Goal: Task Accomplishment & Management: Use online tool/utility

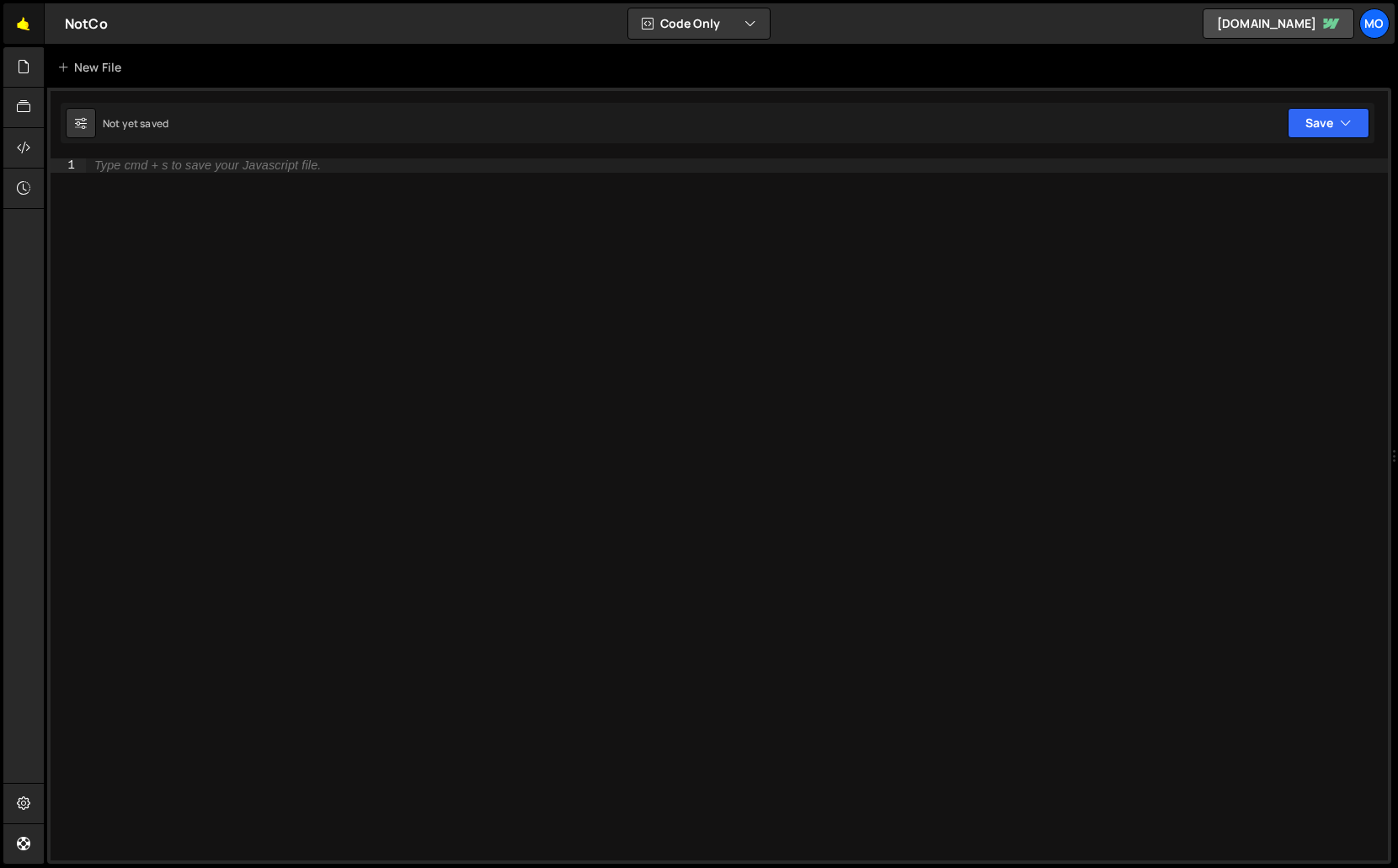
click at [33, 18] on link "🤙" at bounding box center [24, 24] width 41 height 41
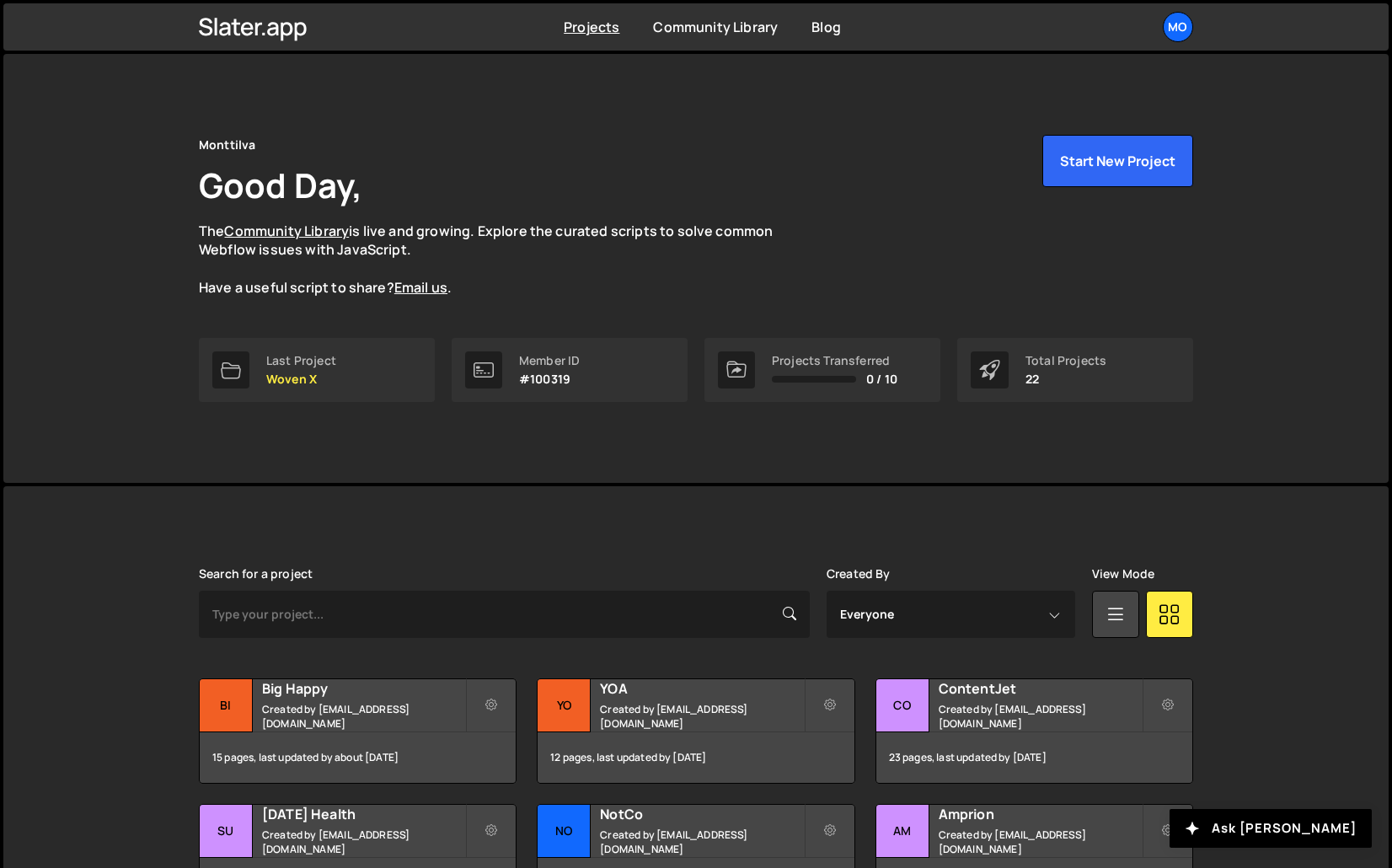
click at [1174, 122] on div "Monttilva Good Day, The Community Library is live and growing. Explore the cura…" at bounding box center [696, 268] width 1045 height 428
click at [1171, 124] on div "Monttilva Good Day, The Community Library is live and growing. Explore the cura…" at bounding box center [696, 268] width 1045 height 428
click at [1171, 142] on button "Start New Project" at bounding box center [1118, 160] width 151 height 53
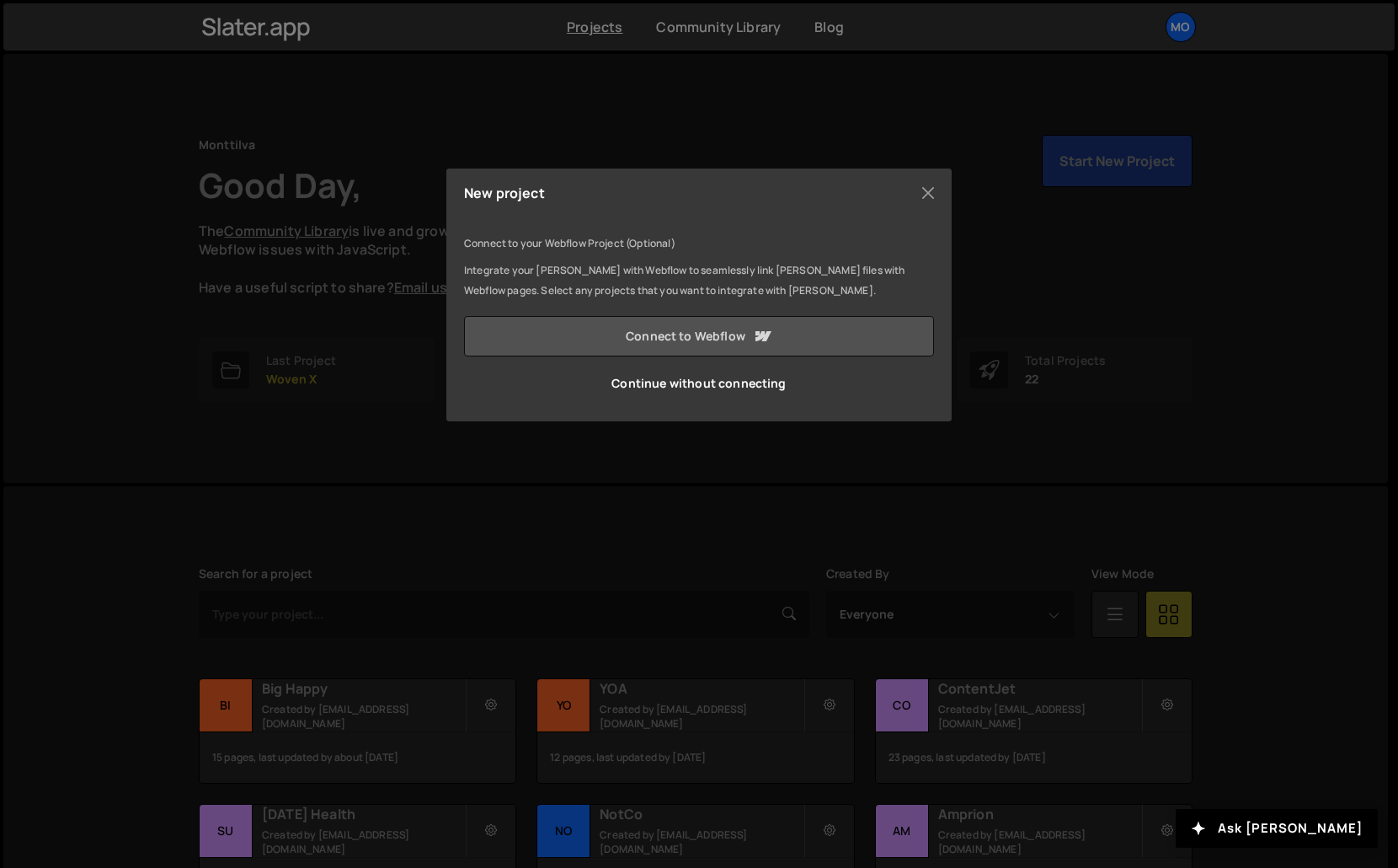
click at [708, 344] on link "Connect to Webflow" at bounding box center [699, 336] width 470 height 41
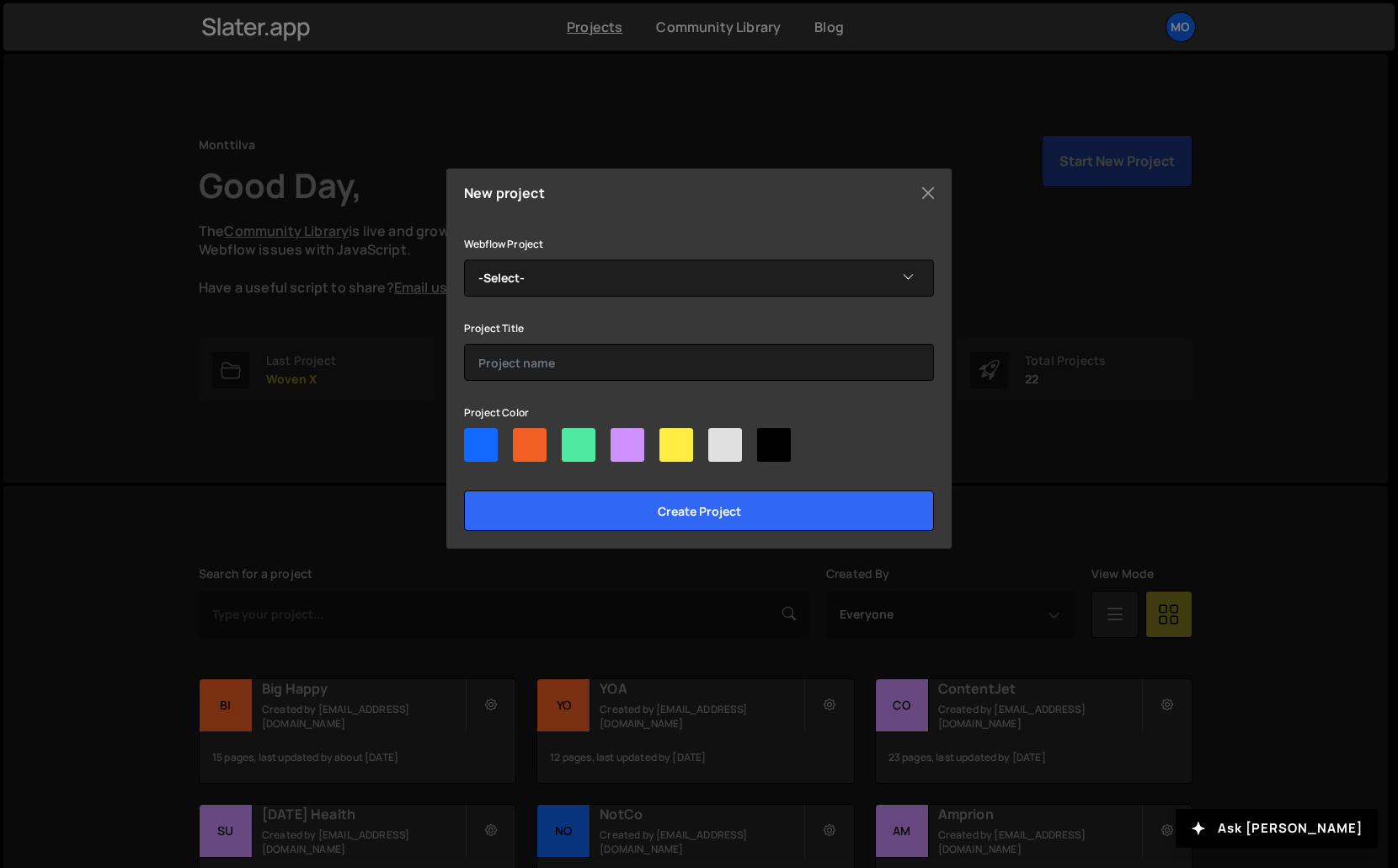
click at [446, 456] on div "New project Connect to your Webflow Project (Optional) Integrate your Slater wi…" at bounding box center [699, 434] width 1398 height 868
click at [438, 478] on div "New project Connect to your Webflow Project (Optional) Integrate your Slater wi…" at bounding box center [699, 434] width 1398 height 868
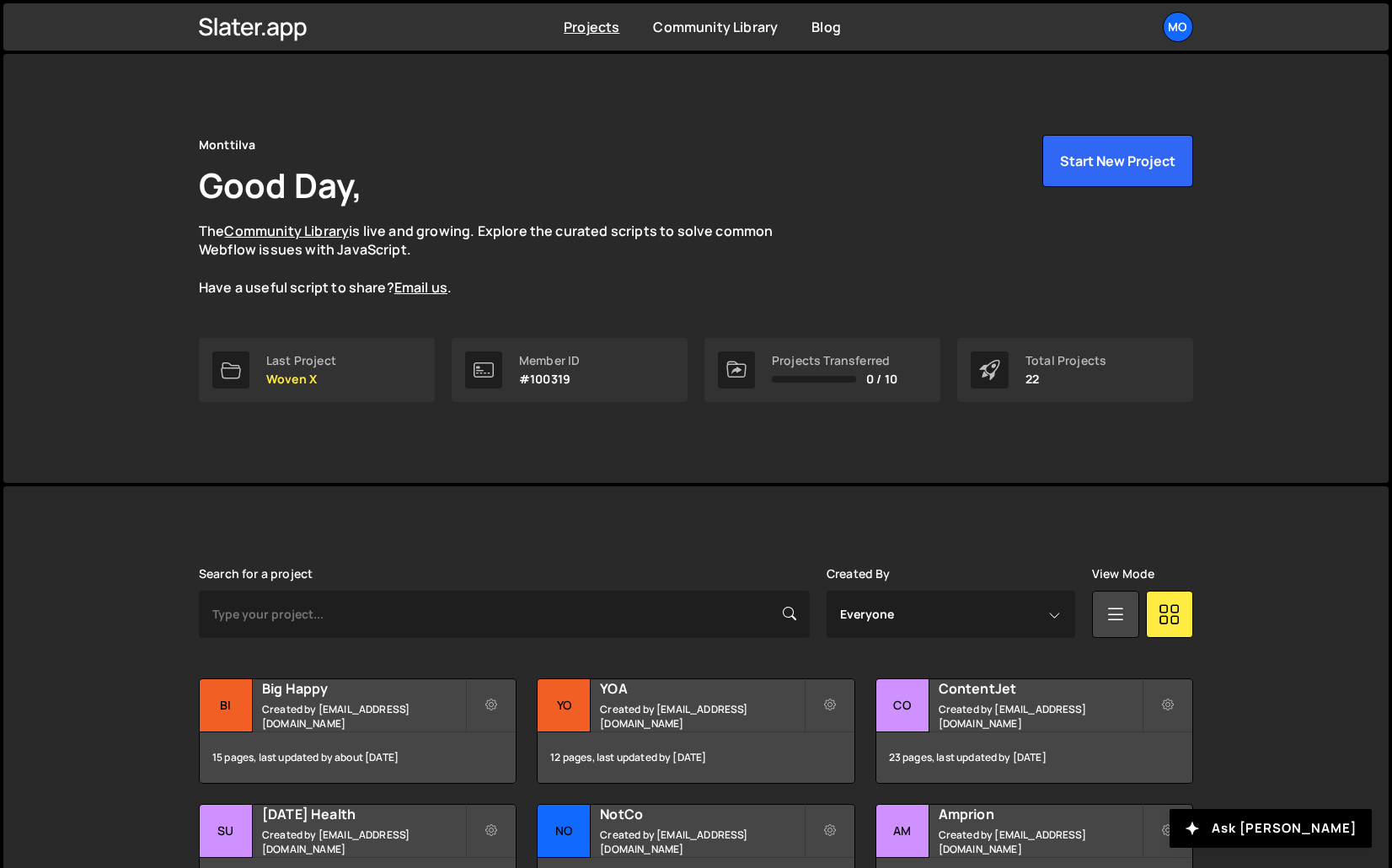
click at [1173, 184] on button "Start New Project" at bounding box center [1118, 160] width 151 height 53
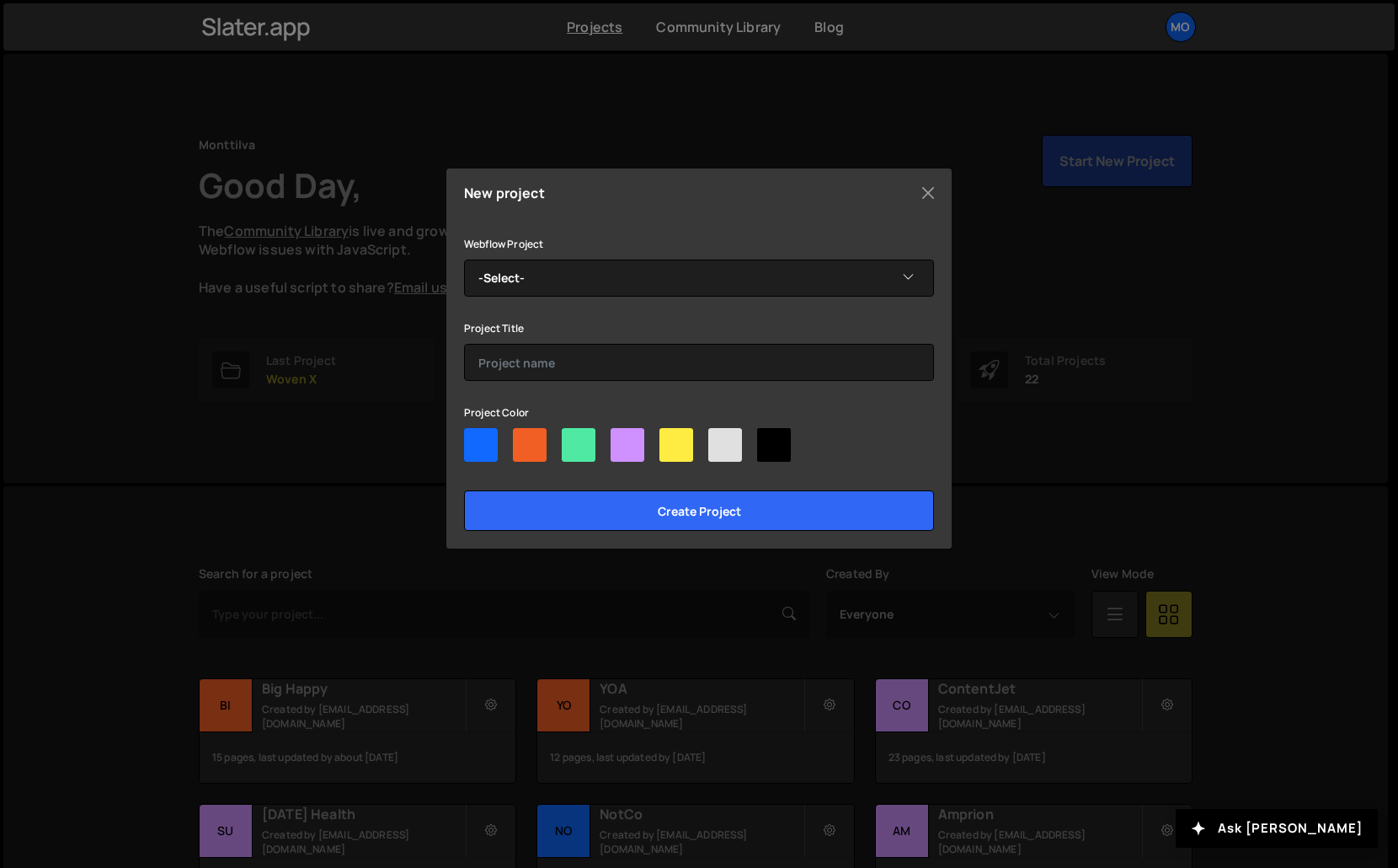
click at [756, 254] on div "Webflow Project -Select- Hiddenweights.com" at bounding box center [699, 264] width 470 height 64
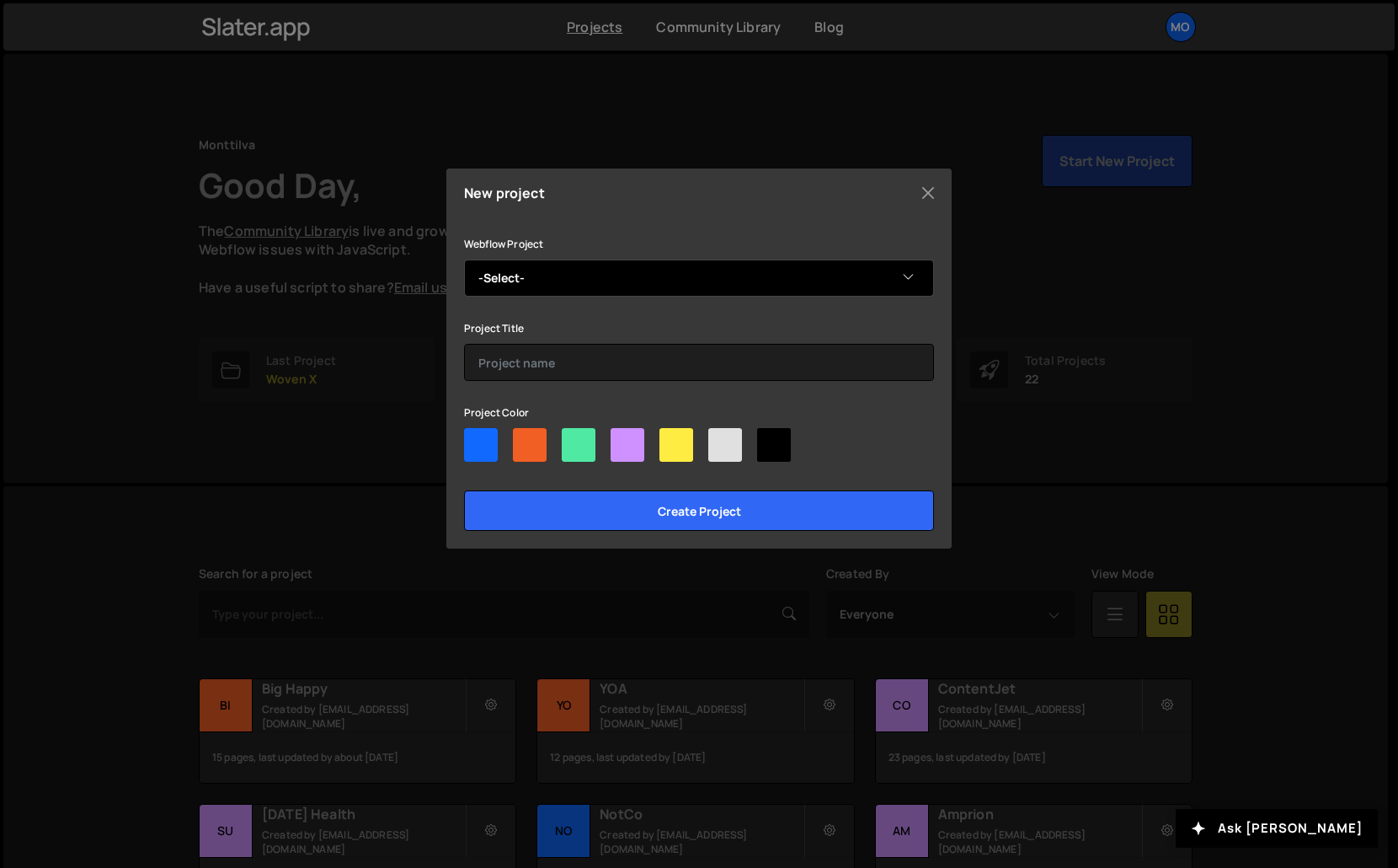
click at [762, 277] on select "-Select- Hiddenweights.com" at bounding box center [699, 278] width 470 height 37
select select "68ad7ce8ed5e1efe4687b7bb"
click at [464, 260] on select "-Select- Hiddenweights.com" at bounding box center [699, 278] width 470 height 37
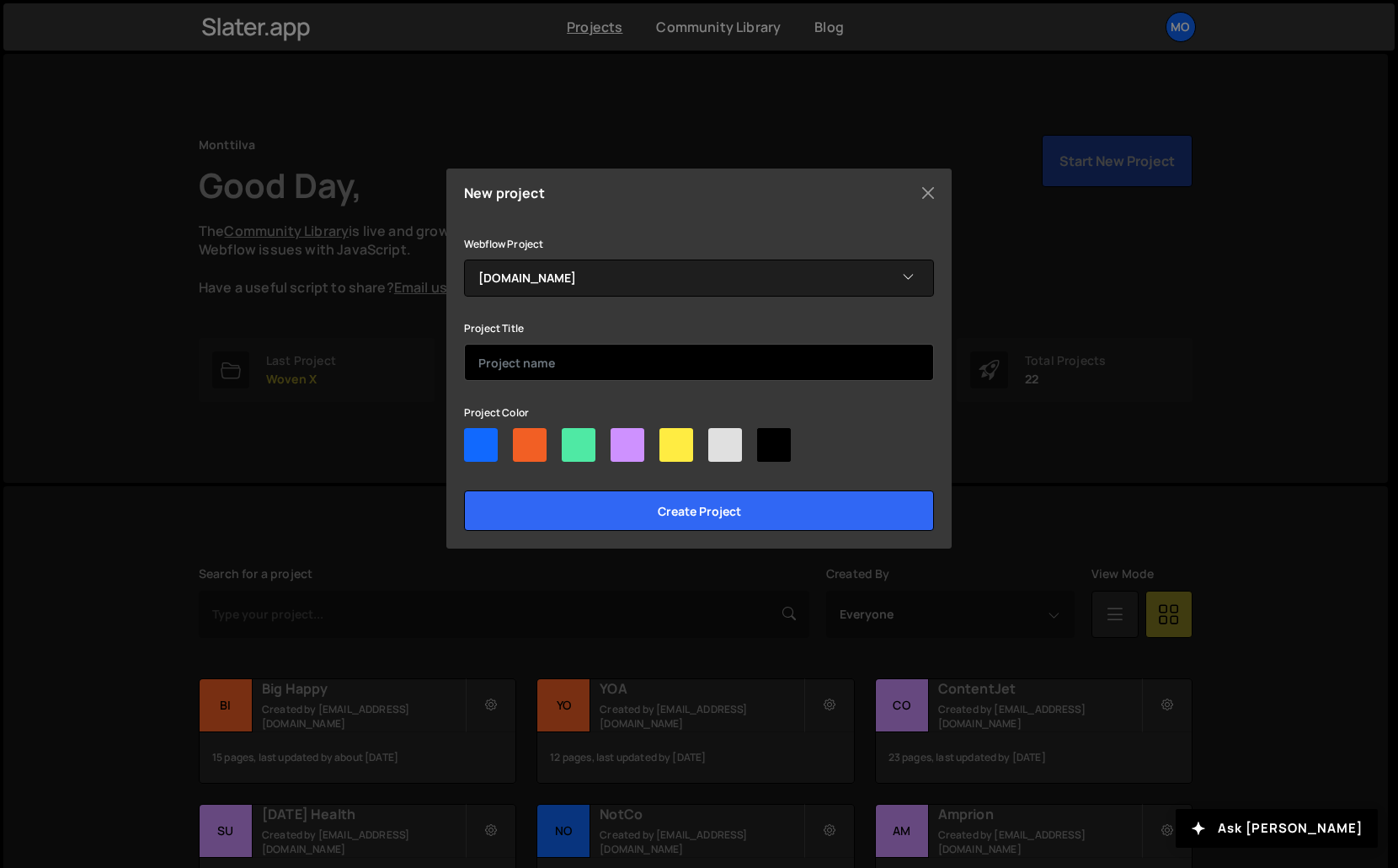
drag, startPoint x: 674, startPoint y: 378, endPoint x: 742, endPoint y: 378, distance: 68.0
click at [672, 378] on input "text" at bounding box center [699, 362] width 470 height 37
type input "Hiddenweights"
click at [523, 446] on div at bounding box center [530, 444] width 34 height 34
click at [523, 439] on input"] "radio" at bounding box center [519, 433] width 11 height 11
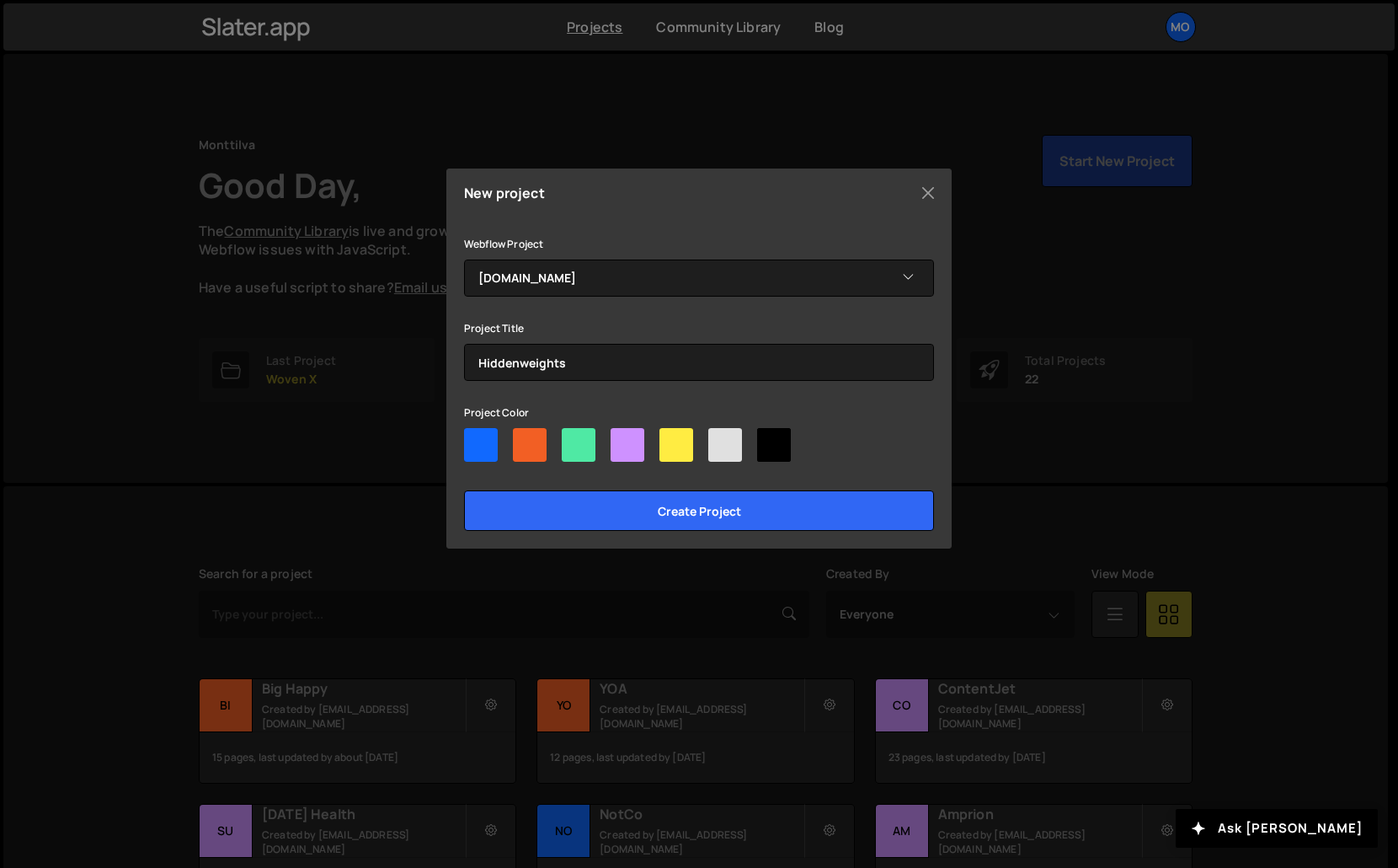
radio input"] "true"
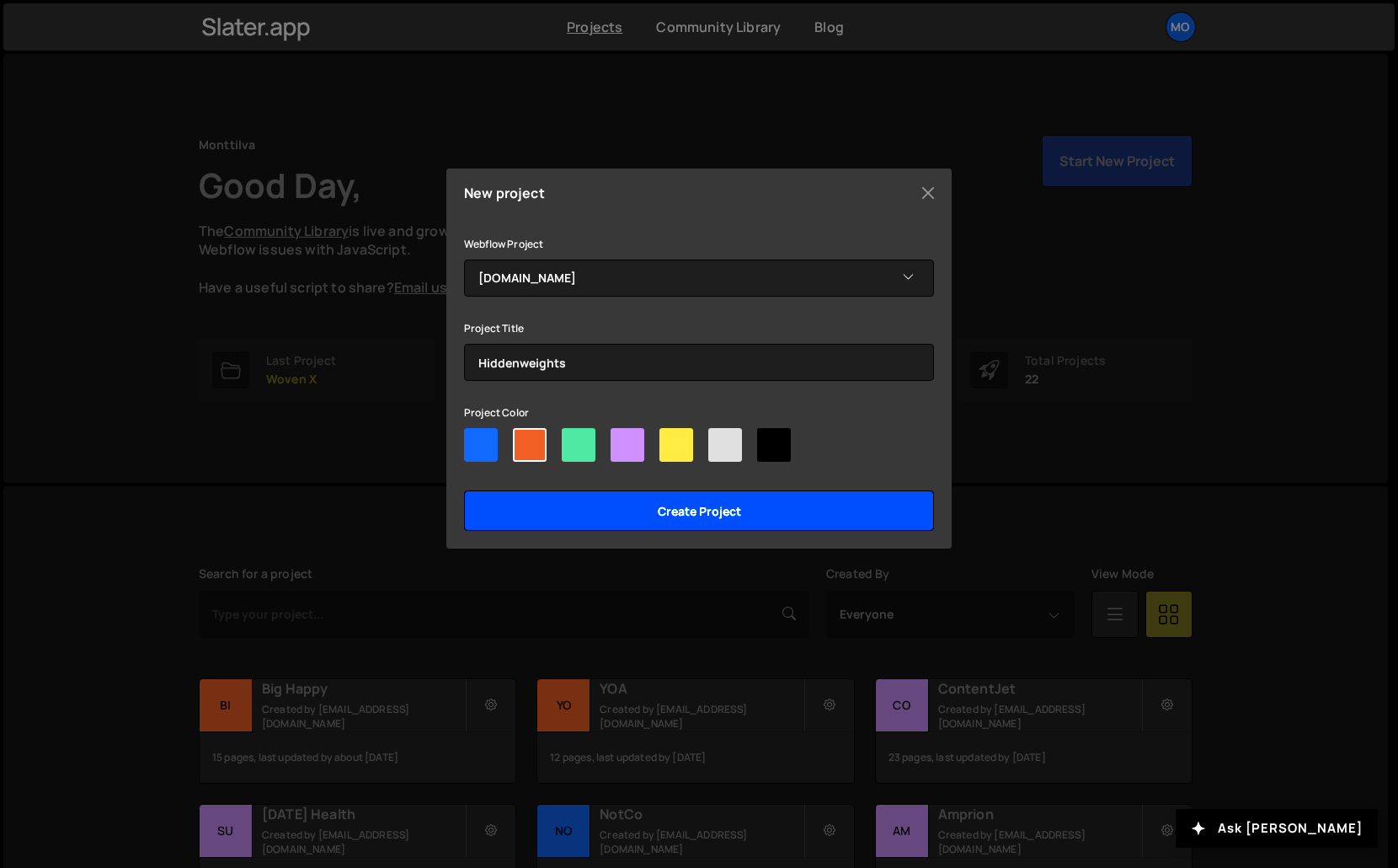
click at [553, 499] on input "Create project" at bounding box center [699, 510] width 470 height 41
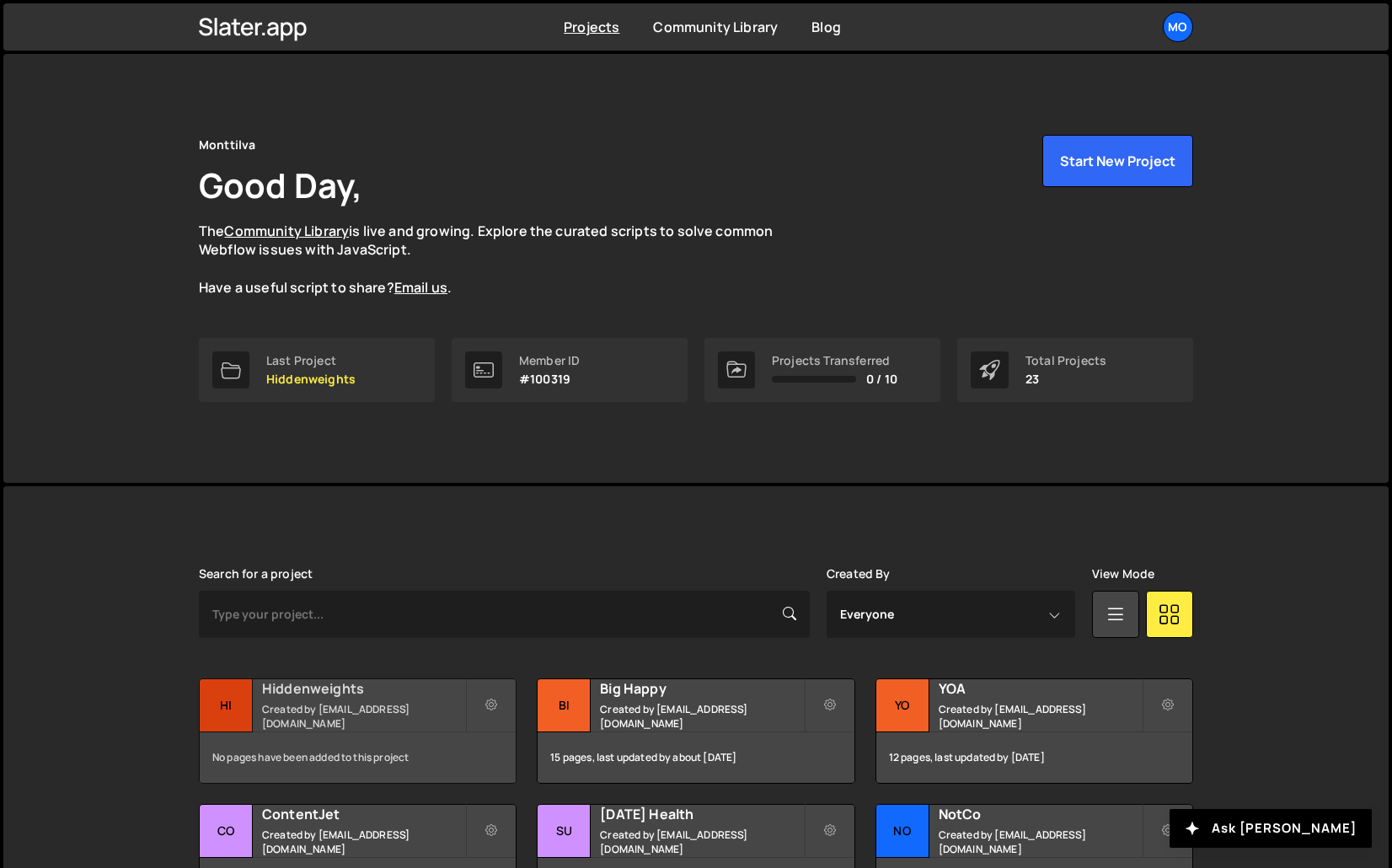
click at [359, 730] on div "Hiddenweights Created by hello@monttilva.com" at bounding box center [358, 705] width 316 height 53
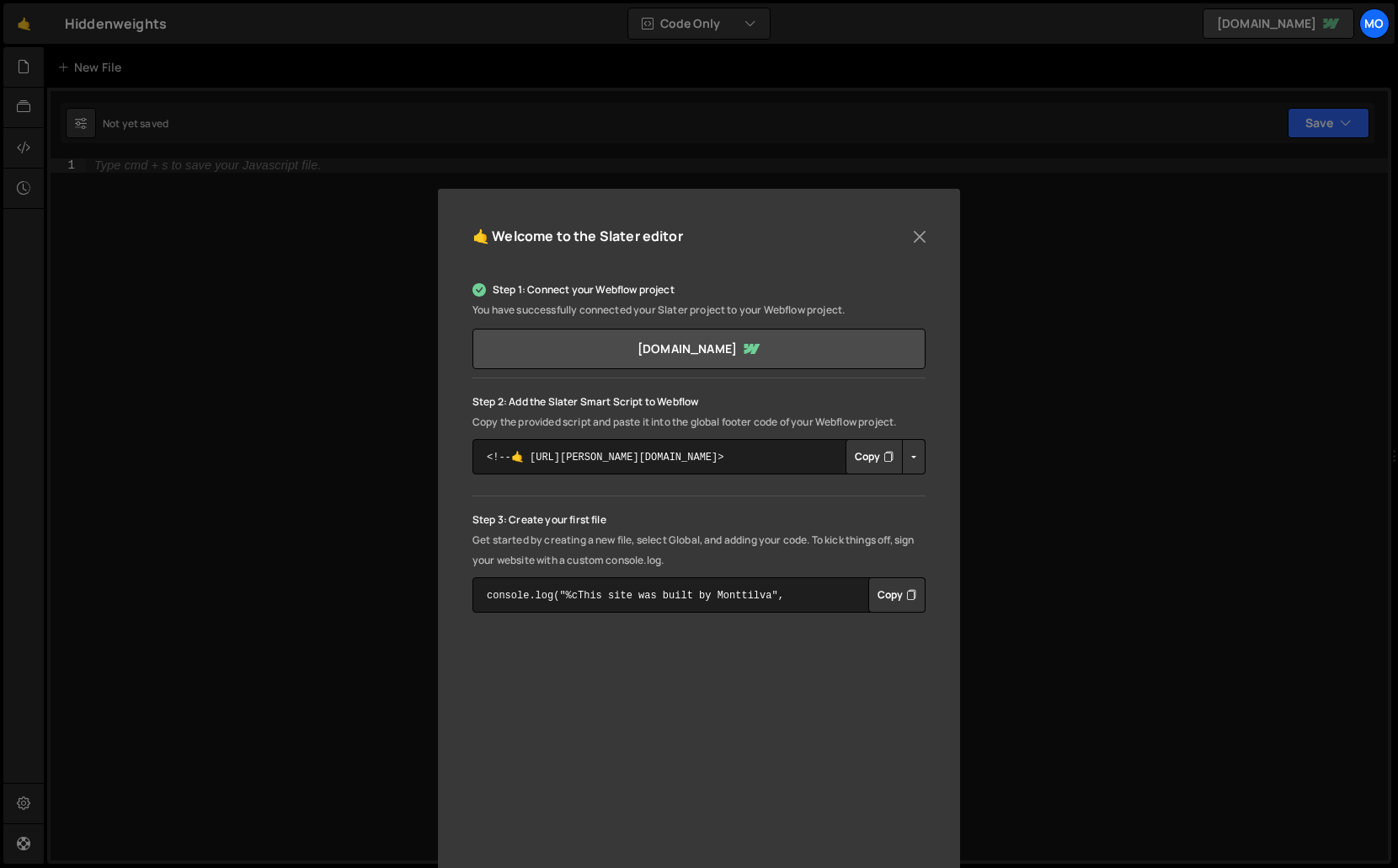
click at [863, 451] on button "Copy" at bounding box center [875, 456] width 57 height 35
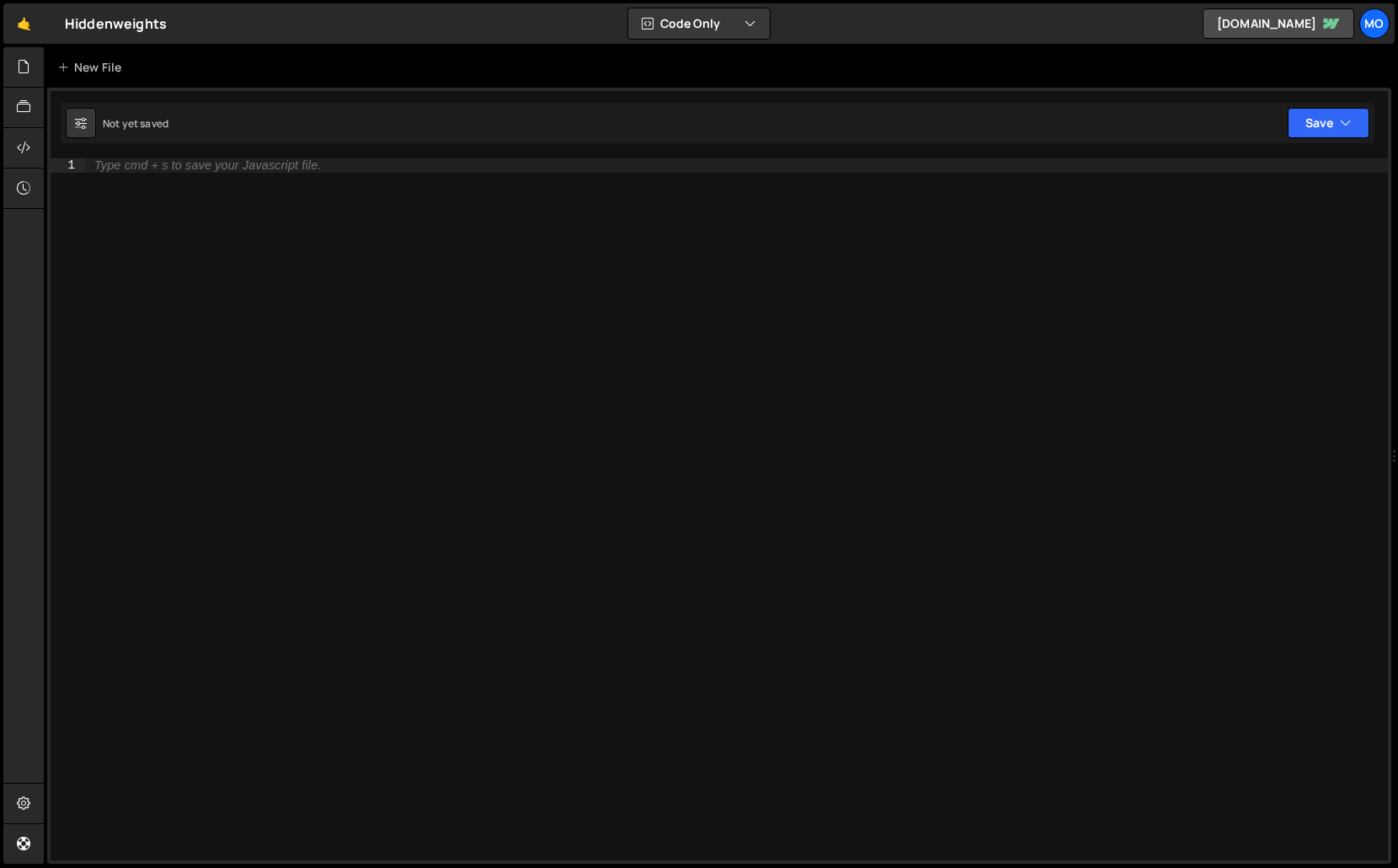
click at [887, 397] on div "Type cmd + s to save your Javascript file." at bounding box center [736, 523] width 1302 height 730
click at [102, 65] on div "New File" at bounding box center [92, 67] width 71 height 17
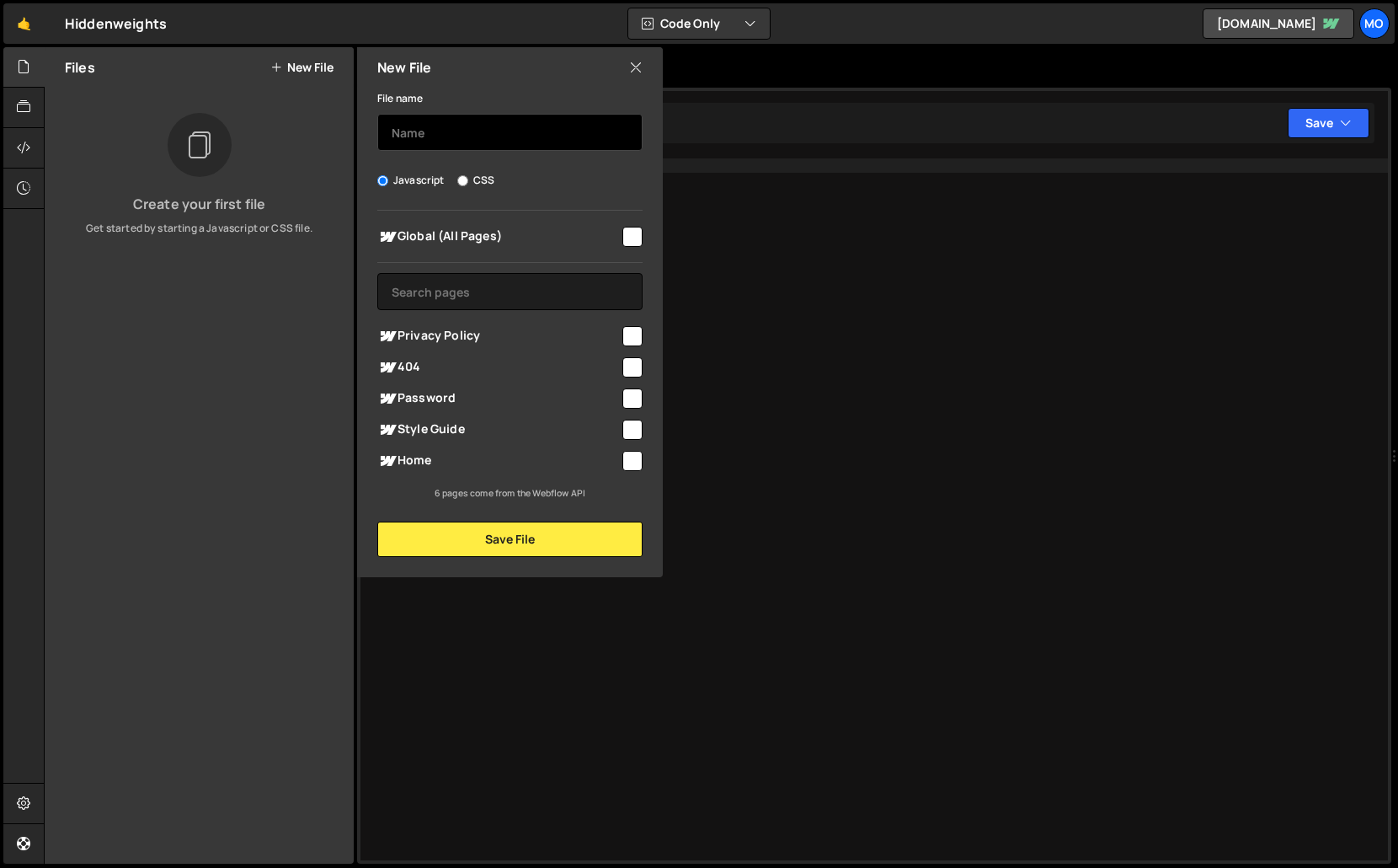
click at [451, 133] on input "text" at bounding box center [511, 132] width 265 height 37
type input "Home - Word Cycle"
click at [461, 246] on div "Global (All Pages)" at bounding box center [511, 236] width 265 height 31
click at [462, 246] on div "Global (All Pages)" at bounding box center [511, 236] width 265 height 31
click at [446, 449] on div "Home" at bounding box center [511, 461] width 265 height 31
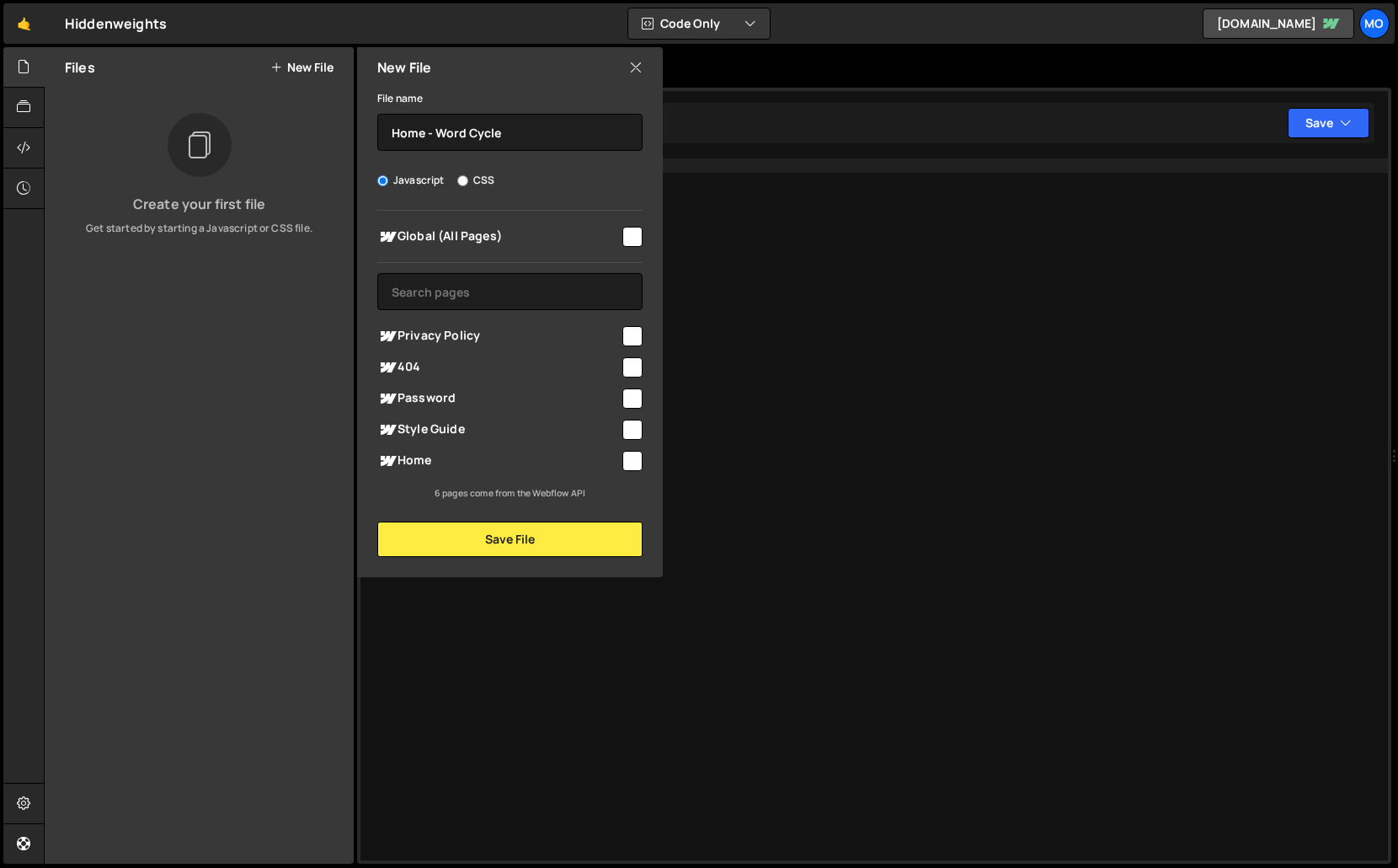
click at [446, 456] on span "Home" at bounding box center [499, 461] width 242 height 20
checkbox input "true"
click at [436, 569] on div "New File File name Home - Word Cycle Javascript CSS Global (All Pages)" at bounding box center [508, 311] width 309 height 530
click at [439, 561] on div "New File File name Home - Word Cycle Javascript CSS Global (All Pages)" at bounding box center [508, 311] width 309 height 530
click at [461, 545] on button "Save File" at bounding box center [511, 539] width 265 height 35
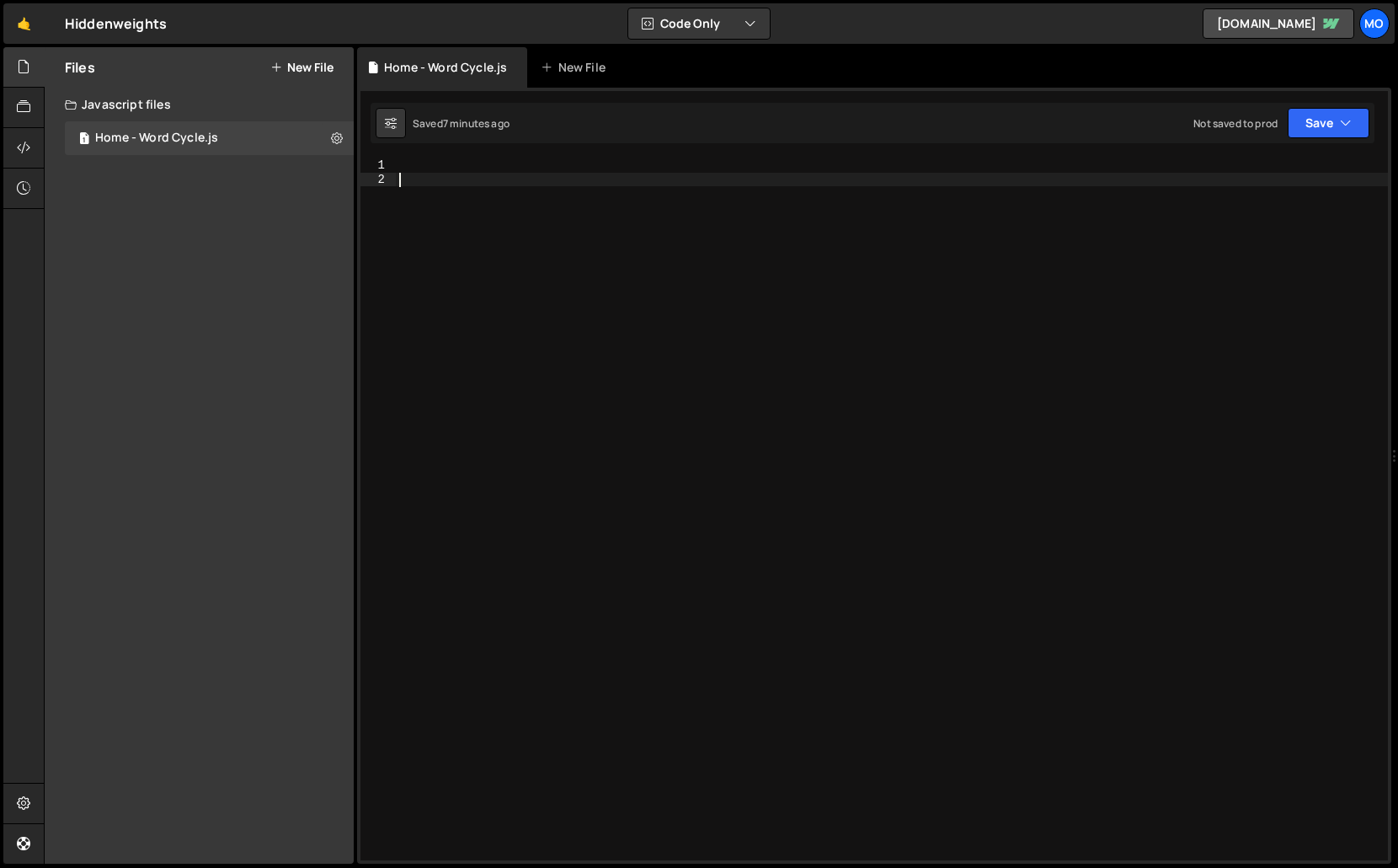
click at [975, 322] on div at bounding box center [892, 523] width 993 height 730
paste textarea "})();"
type textarea "})();"
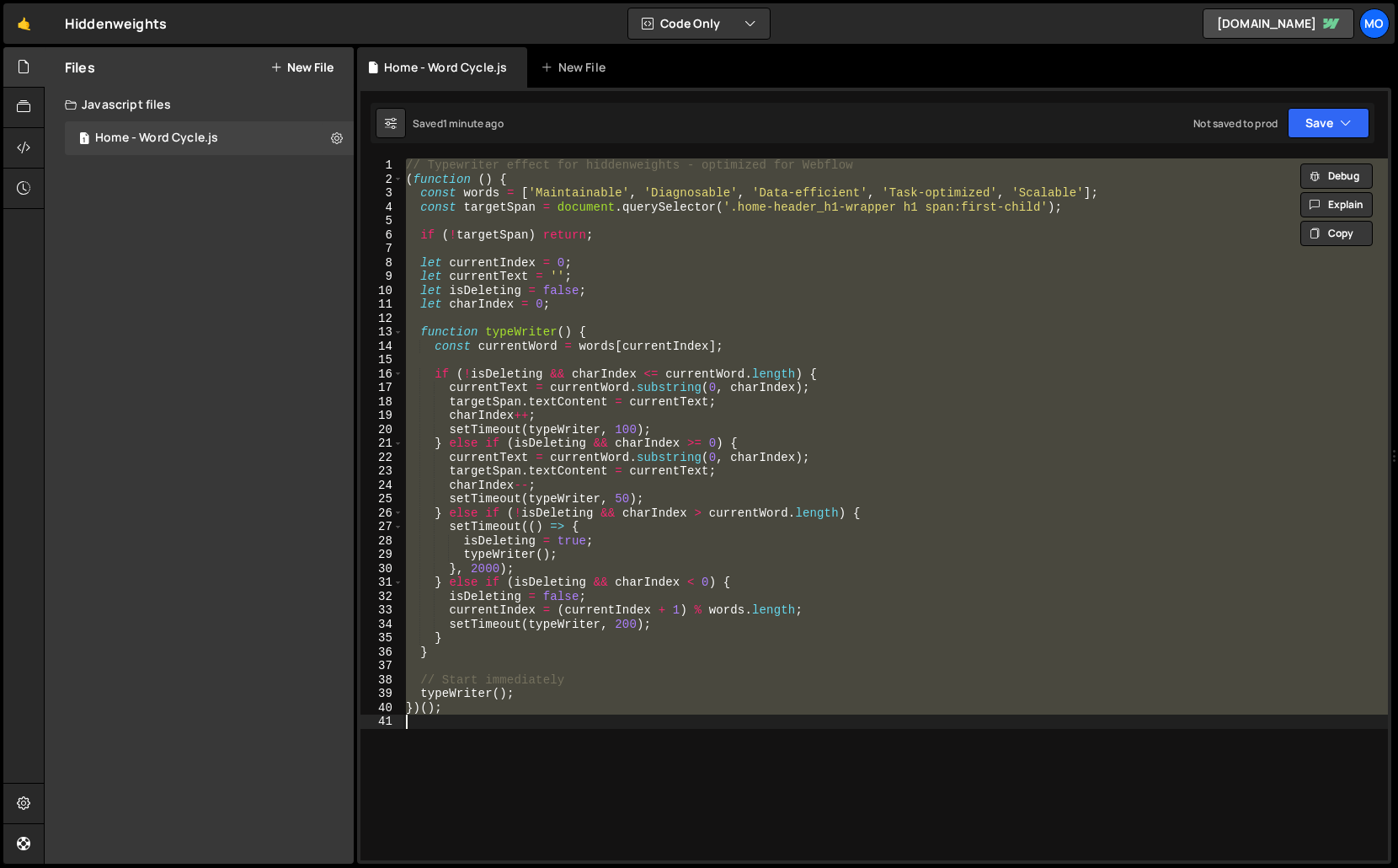
paste textarea
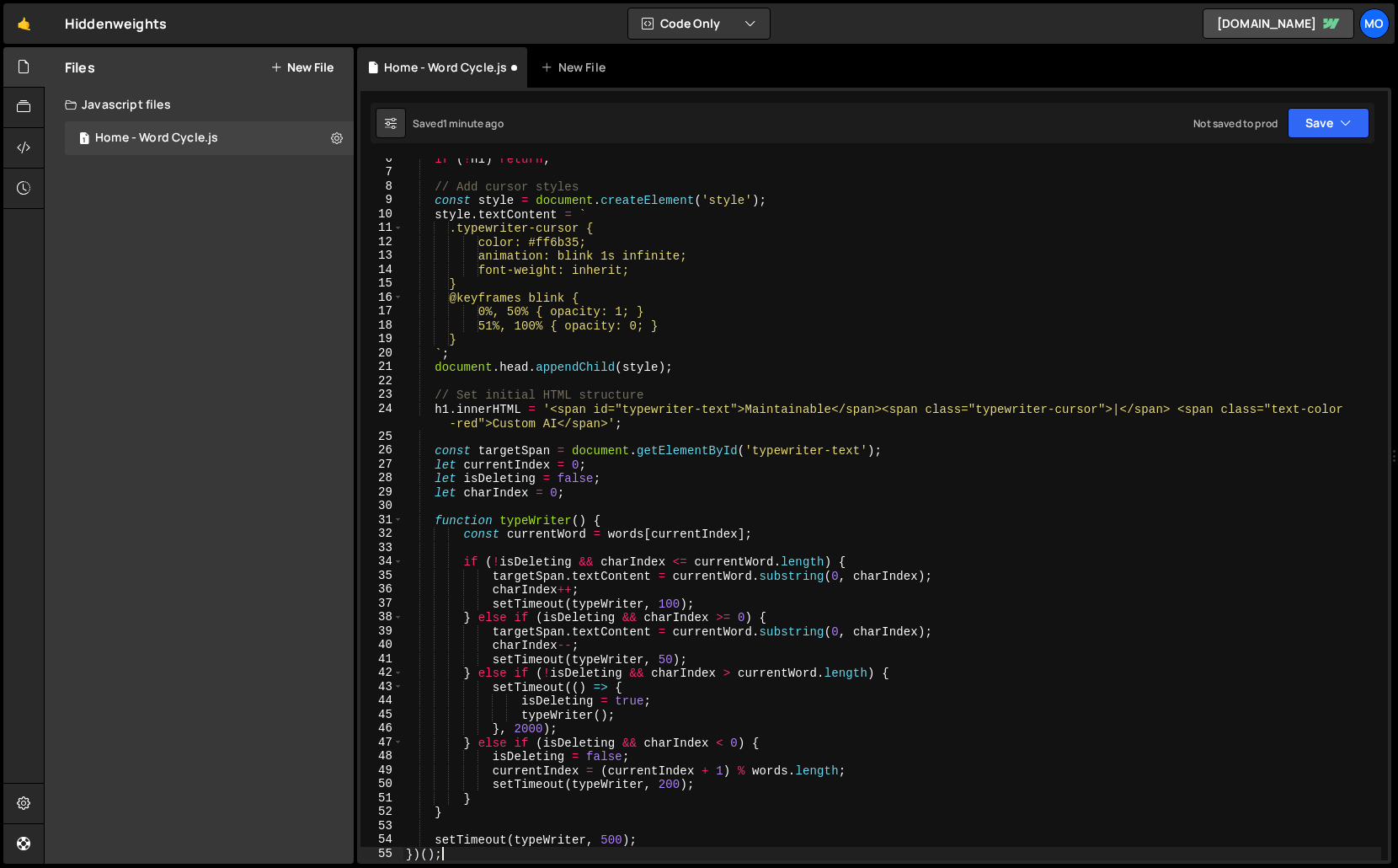
scroll to position [76, 0]
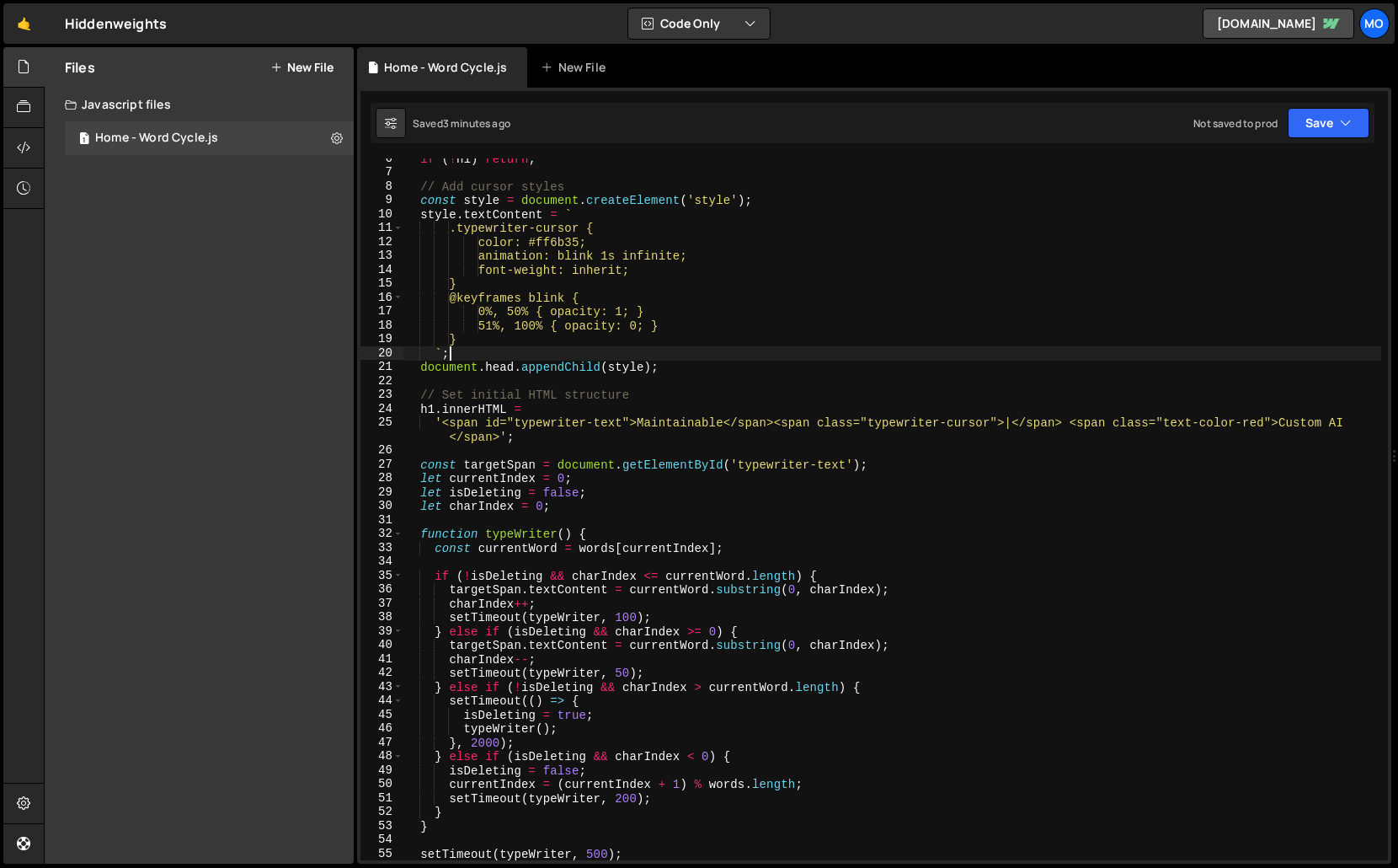
click at [1119, 358] on div "if ( ! h1 ) return ; // Add cursor styles const style = document . createElemen…" at bounding box center [892, 517] width 979 height 730
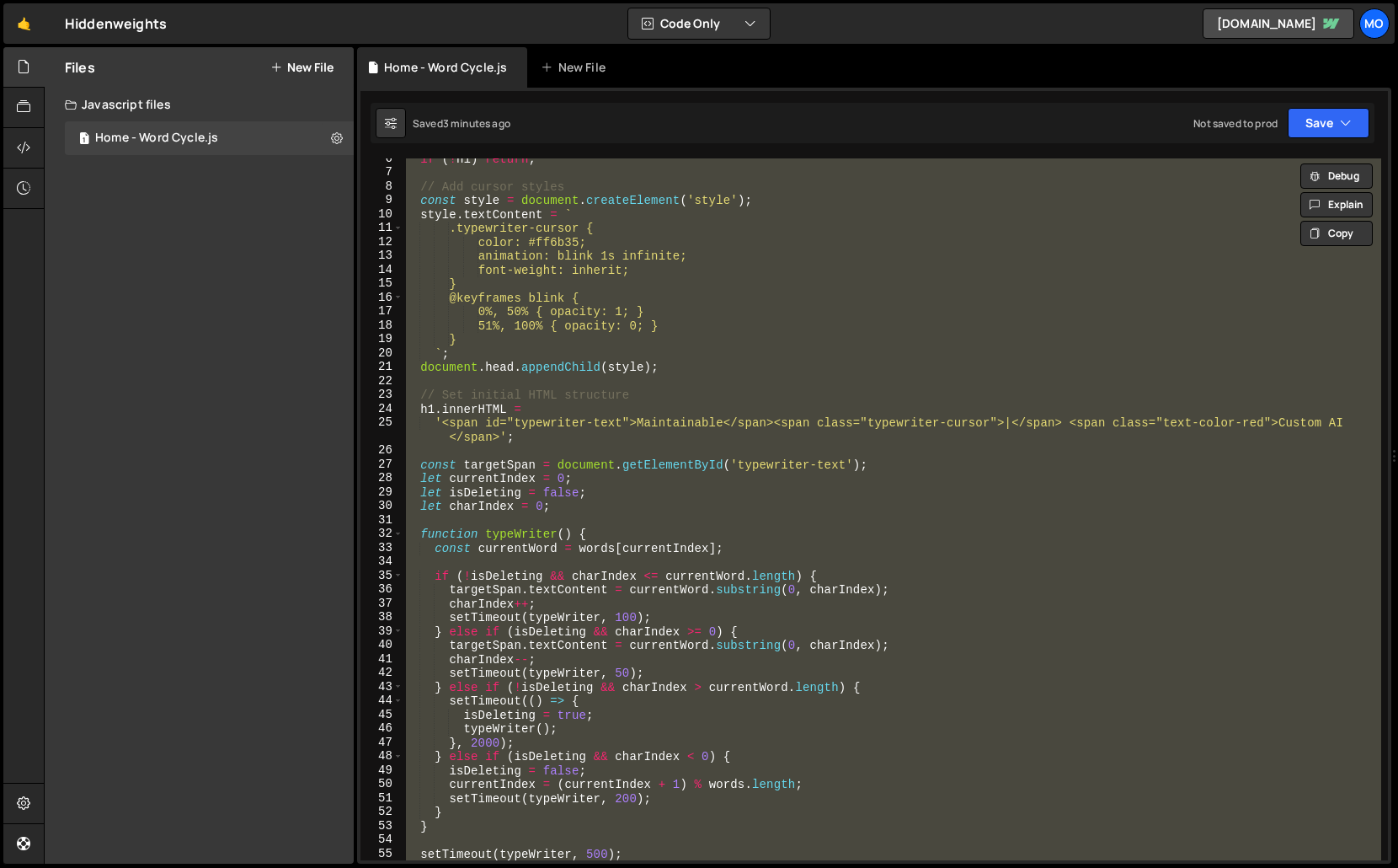
paste textarea
type textarea "})();"
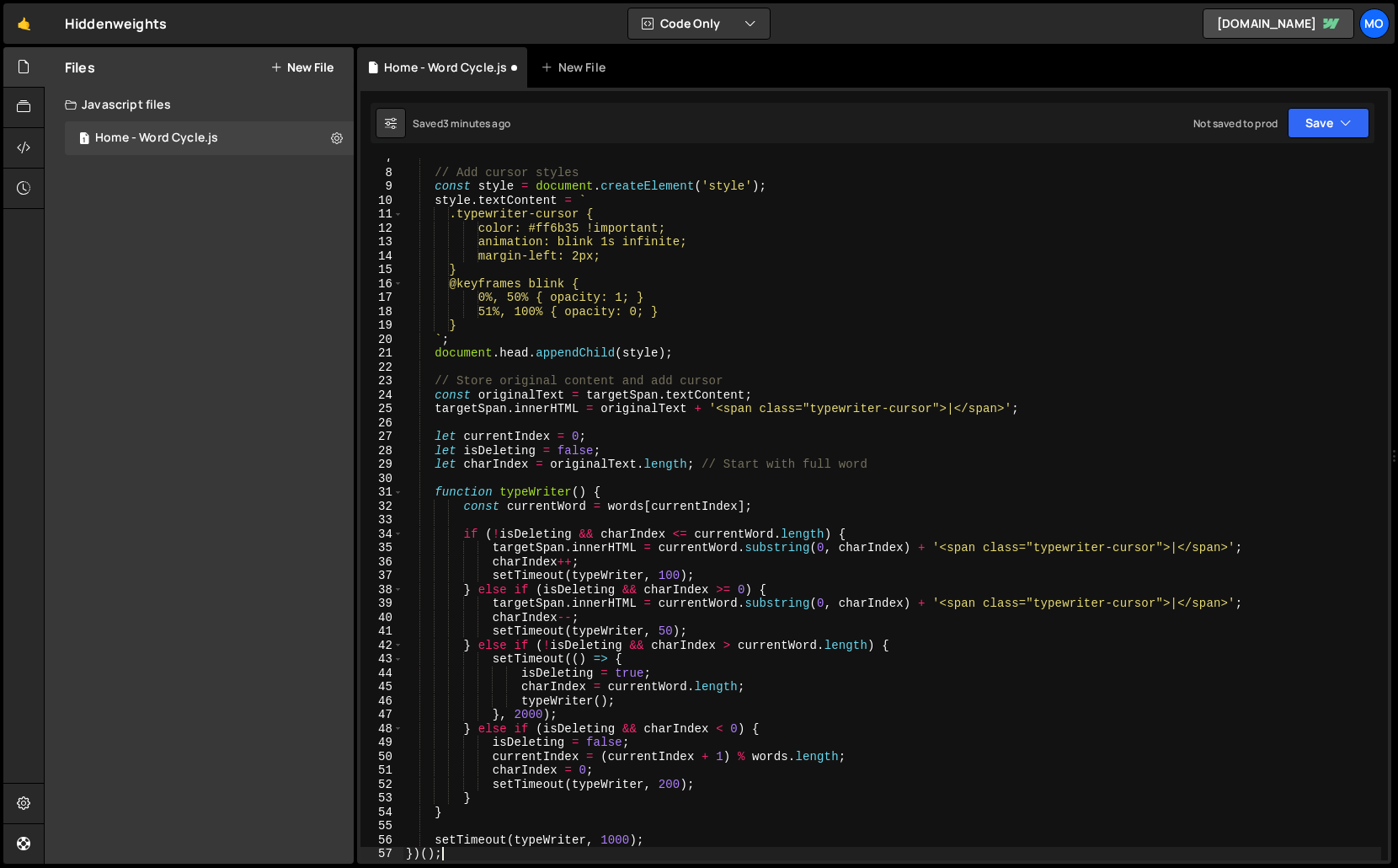
scroll to position [90, 0]
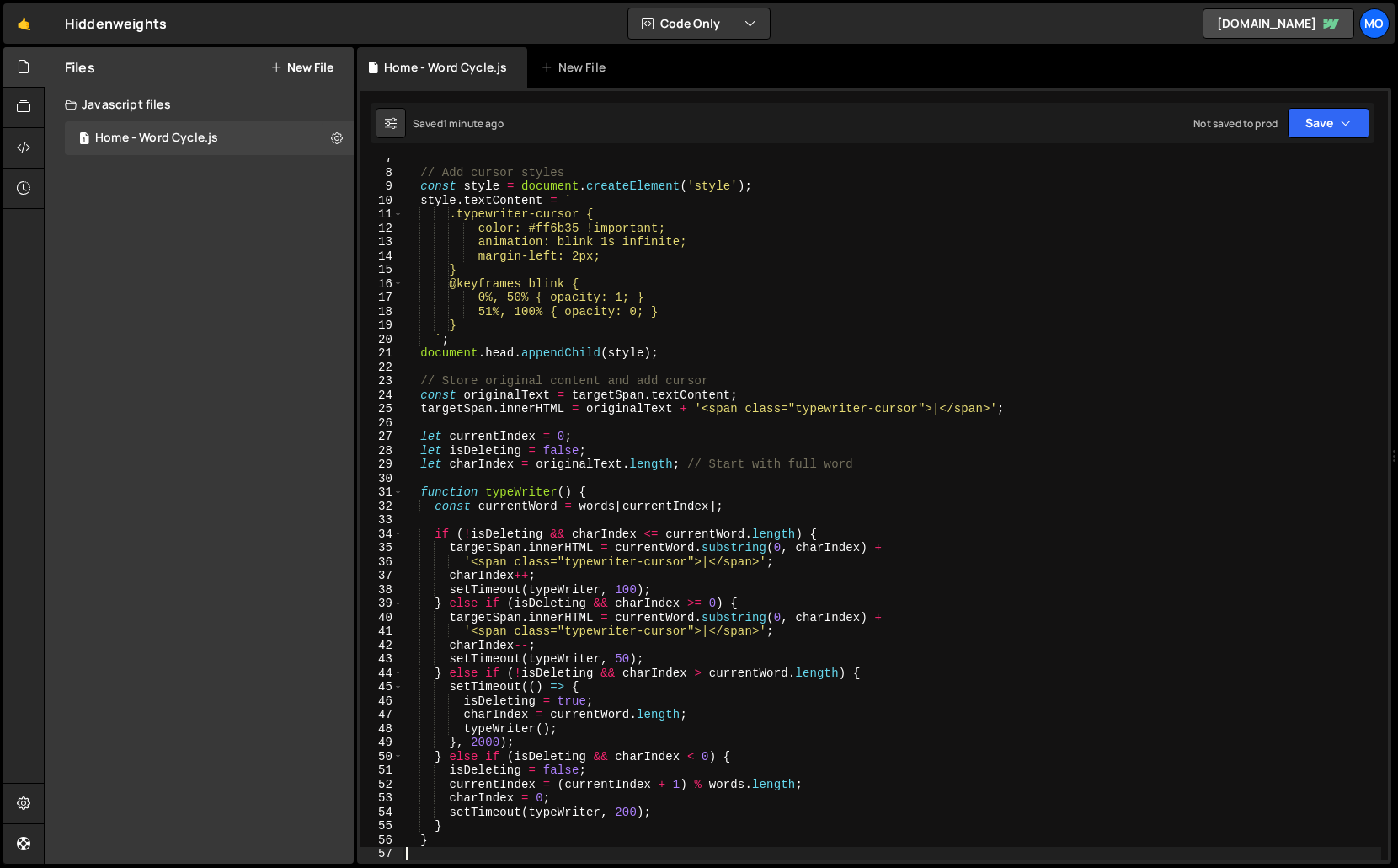
click at [1028, 358] on div "// Add cursor styles const style = document . createElement ( 'style' ) ; style…" at bounding box center [892, 517] width 979 height 730
click at [936, 386] on div "// Add cursor styles const style = document . createElement ( 'style' ) ; style…" at bounding box center [892, 517] width 979 height 730
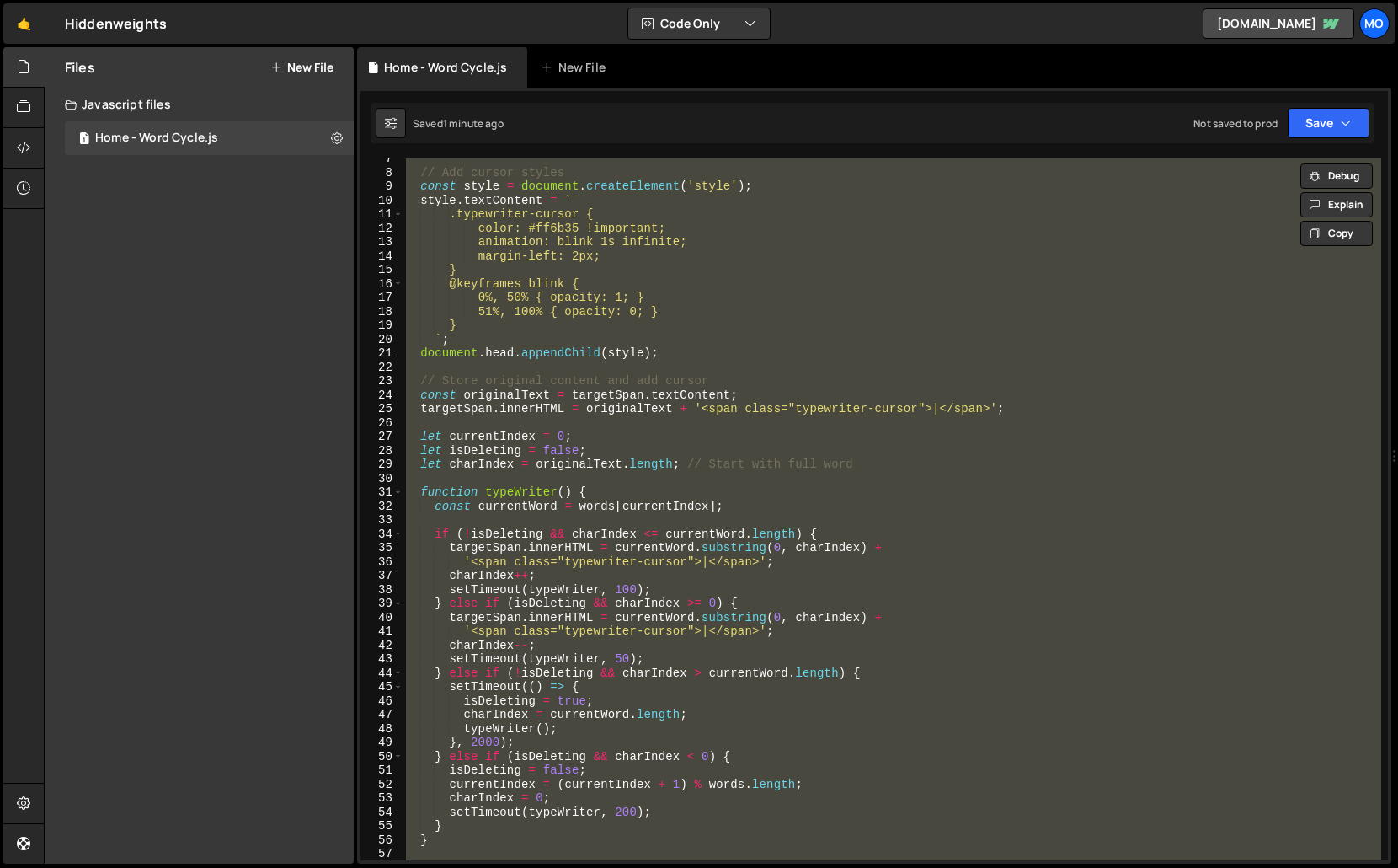
paste textarea
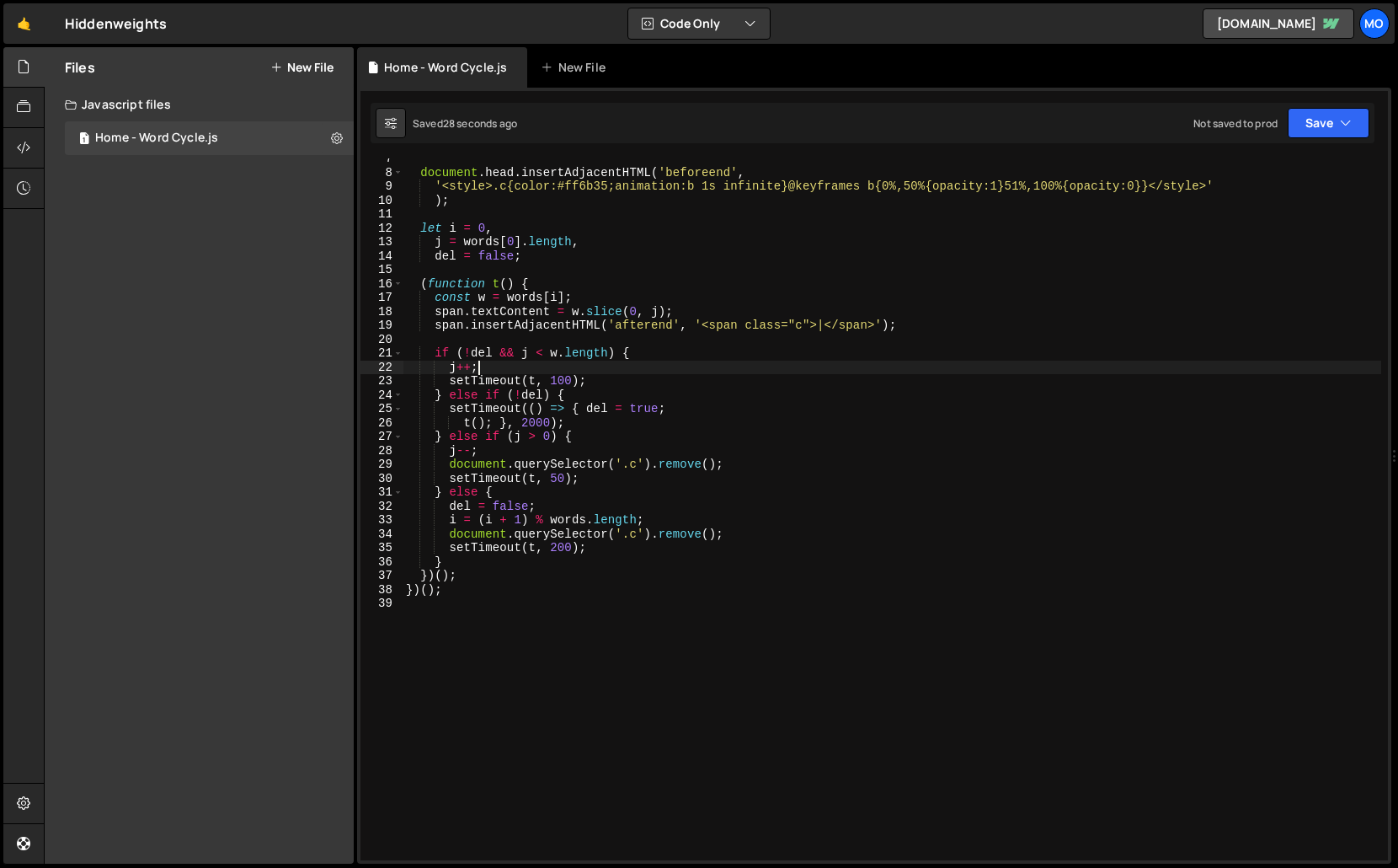
click at [564, 366] on div "document . head . insertAdjacentHTML ( 'beforeend' , '<style>.c{color:#ff6b35;a…" at bounding box center [892, 517] width 979 height 730
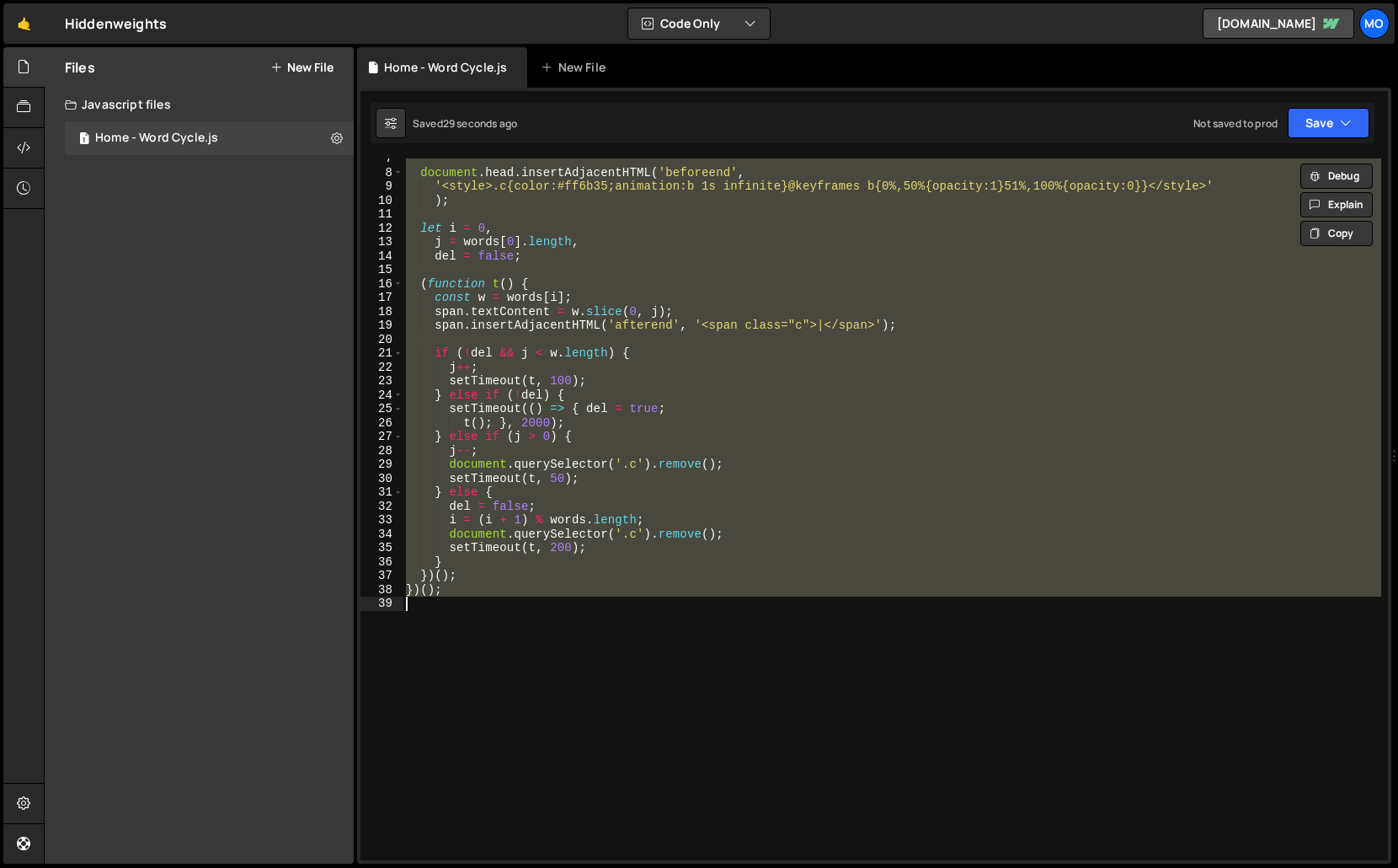
paste textarea
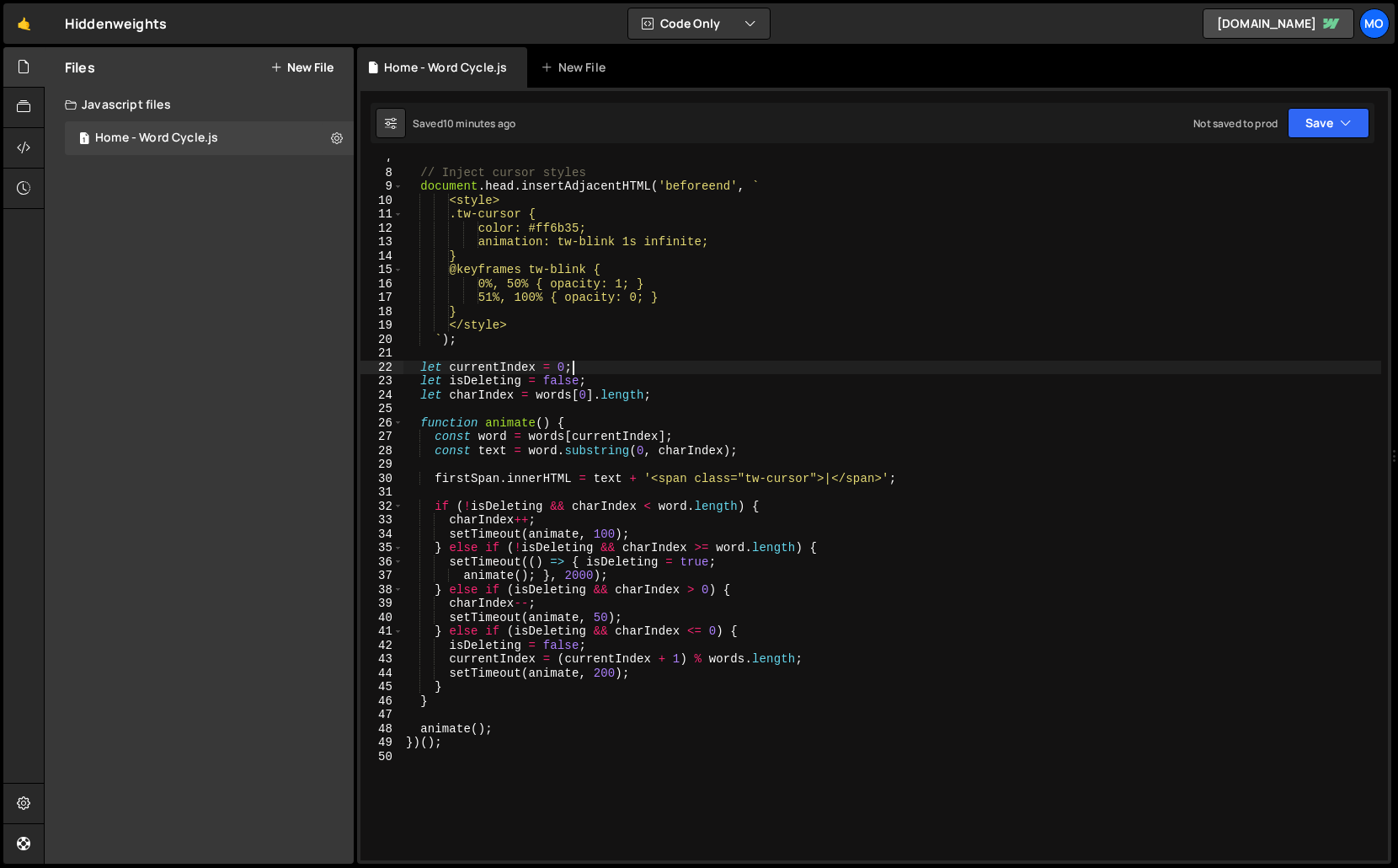
click at [666, 372] on div "// Inject cursor styles document . head . insertAdjacentHTML ( 'beforeend' , ` …" at bounding box center [892, 517] width 979 height 730
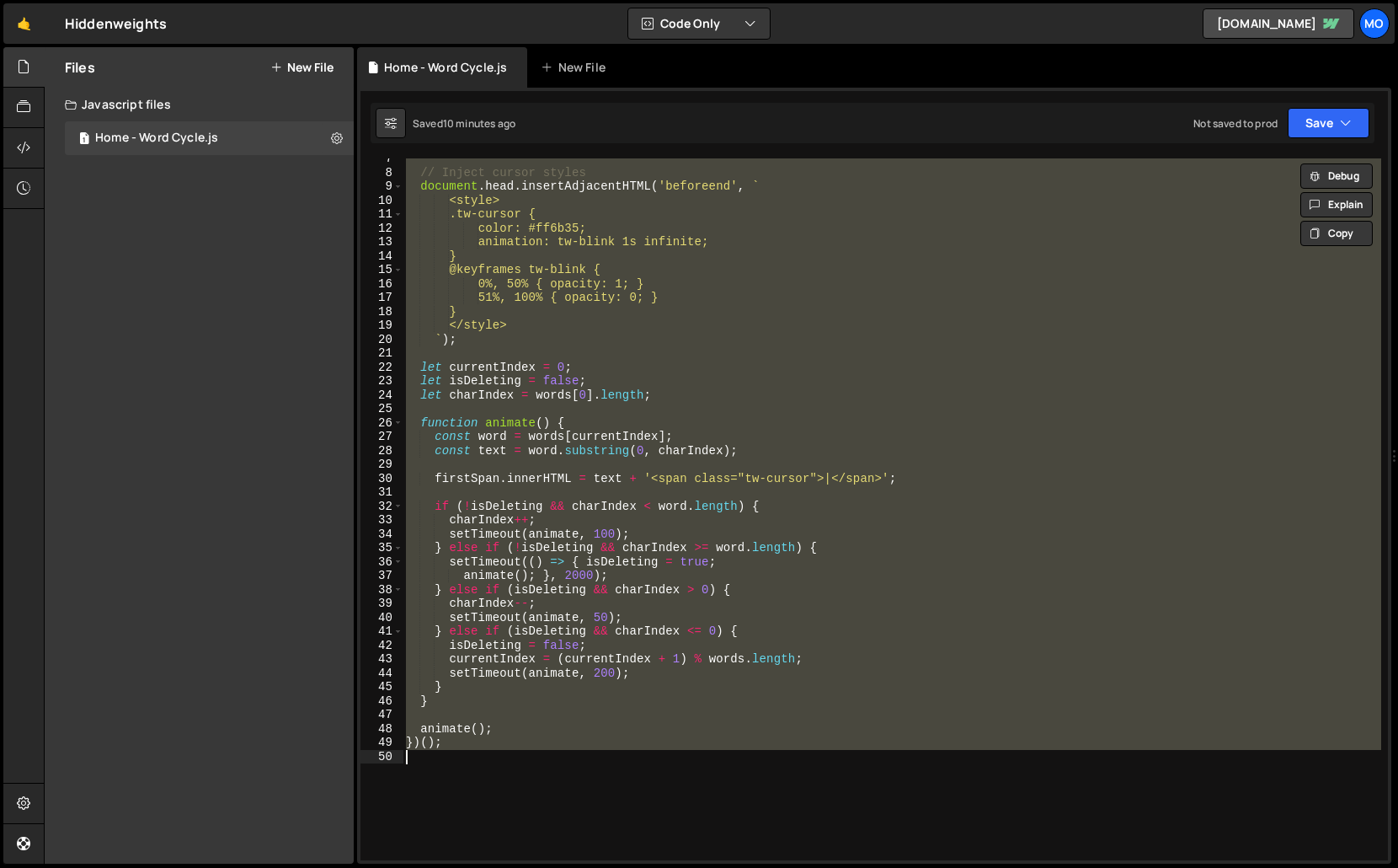
paste textarea
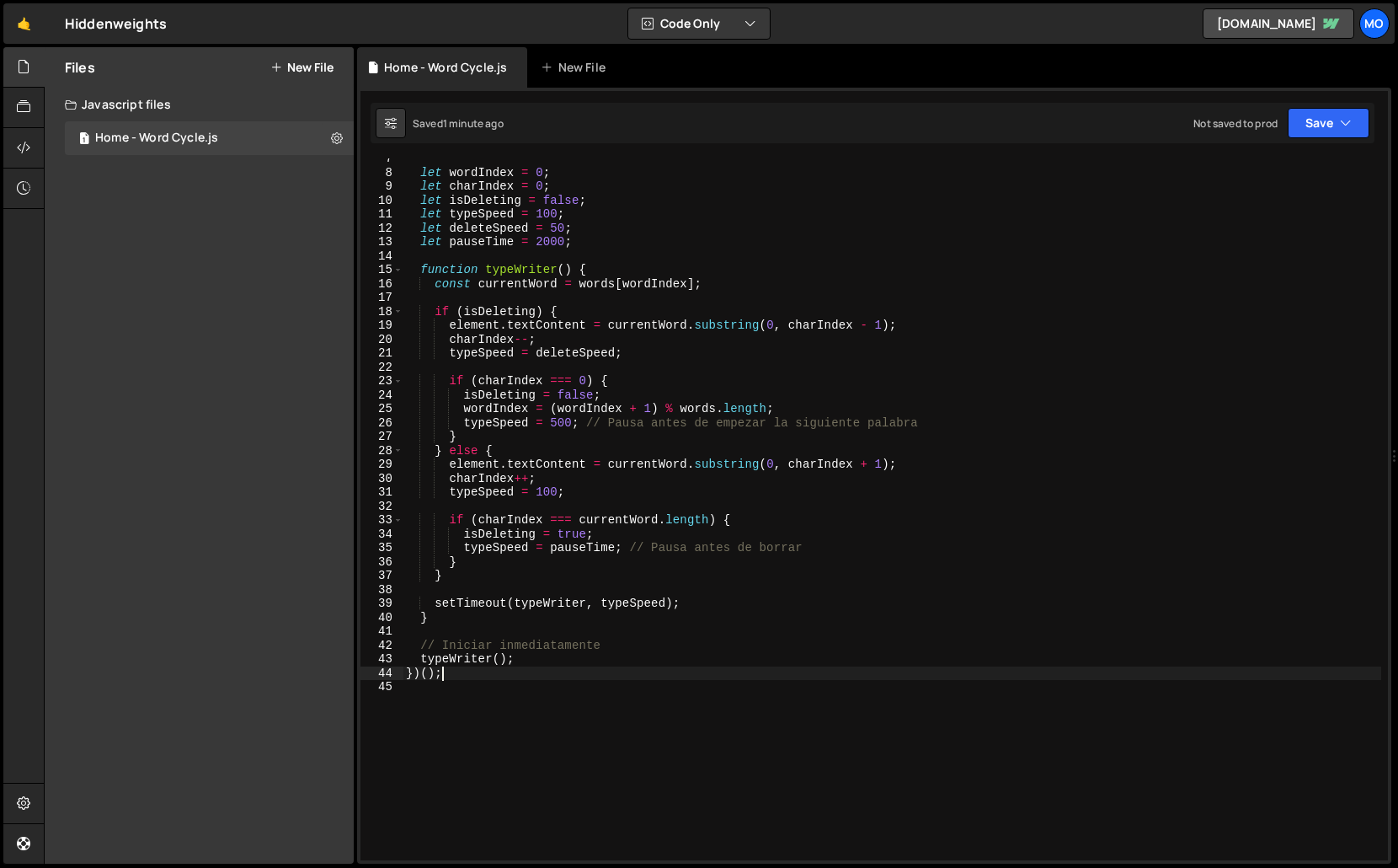
click at [1164, 227] on div "let wordIndex = 0 ; let charIndex = 0 ; let isDeleting = false ; let typeSpeed …" at bounding box center [892, 517] width 979 height 730
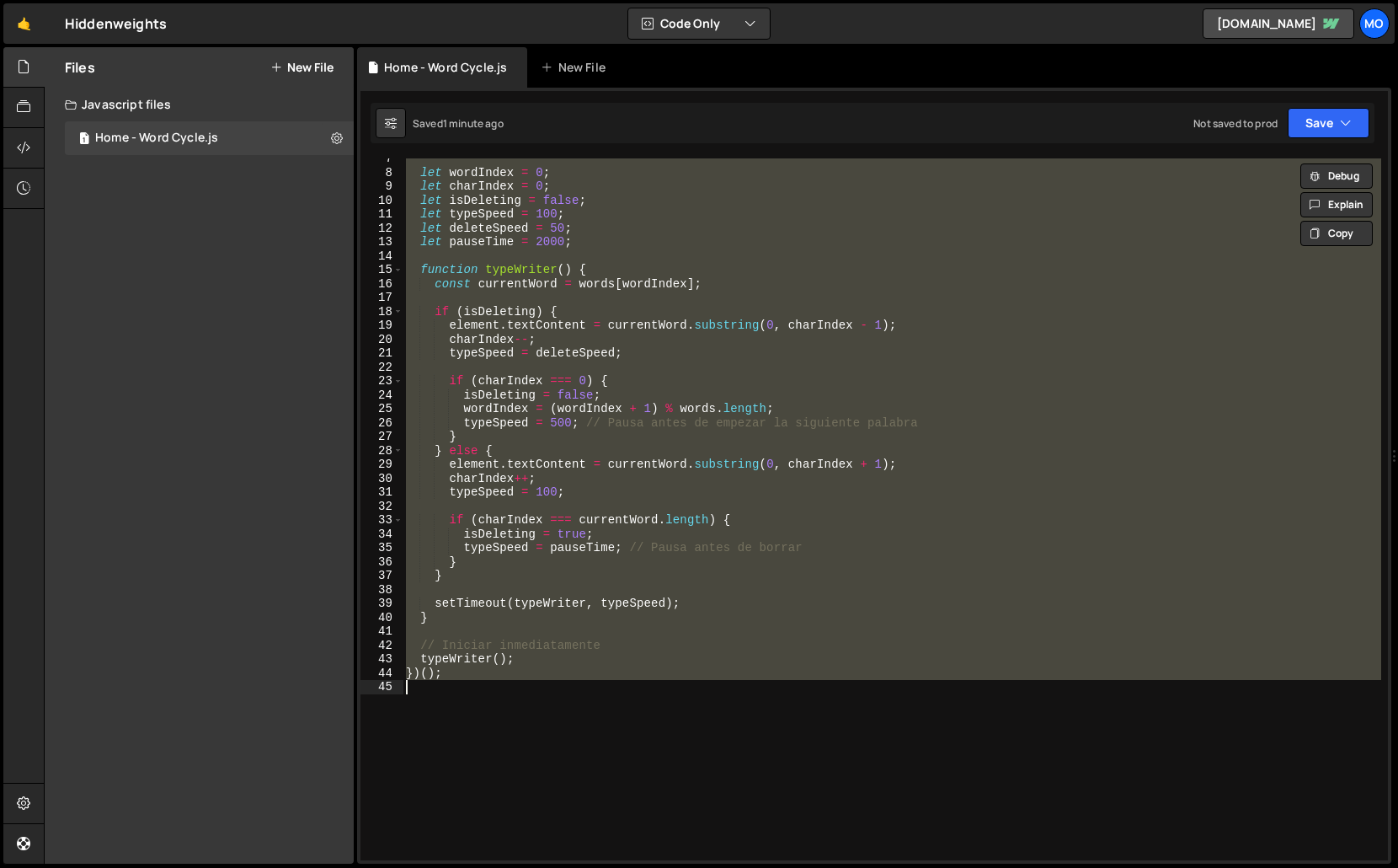
paste textarea
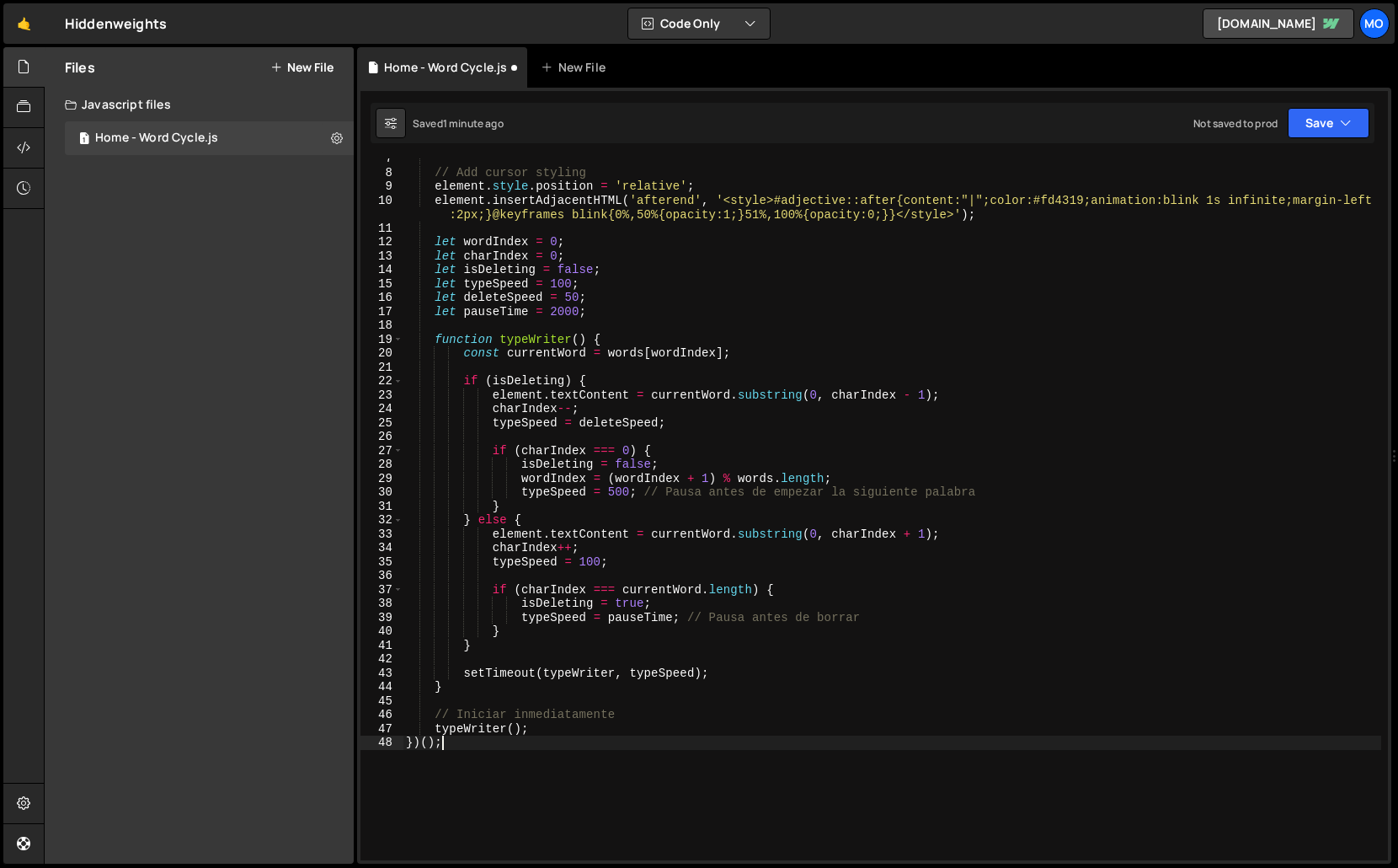
type textarea "// Iniciar inmediatamente"
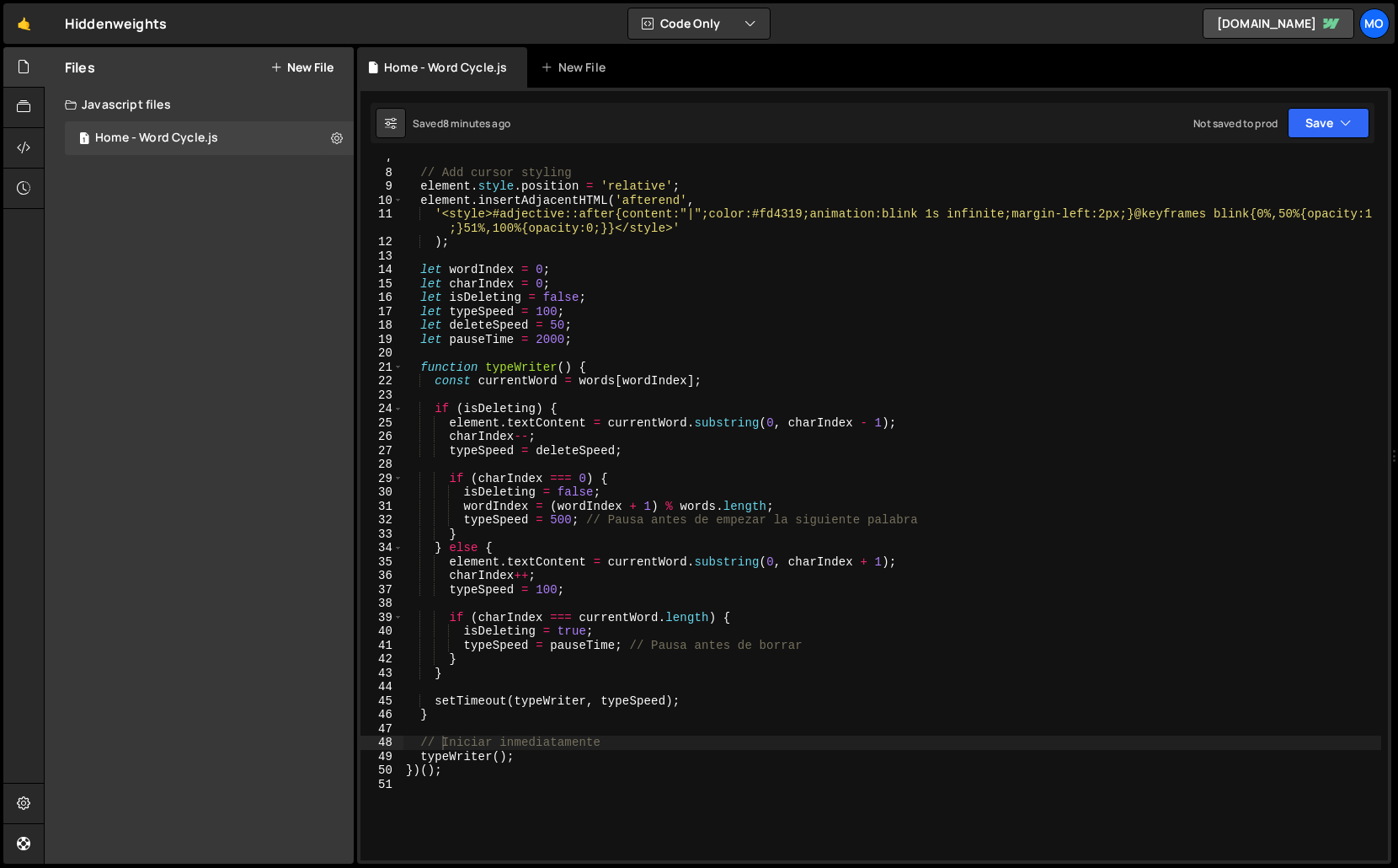
click at [312, 70] on button "New File" at bounding box center [301, 67] width 64 height 14
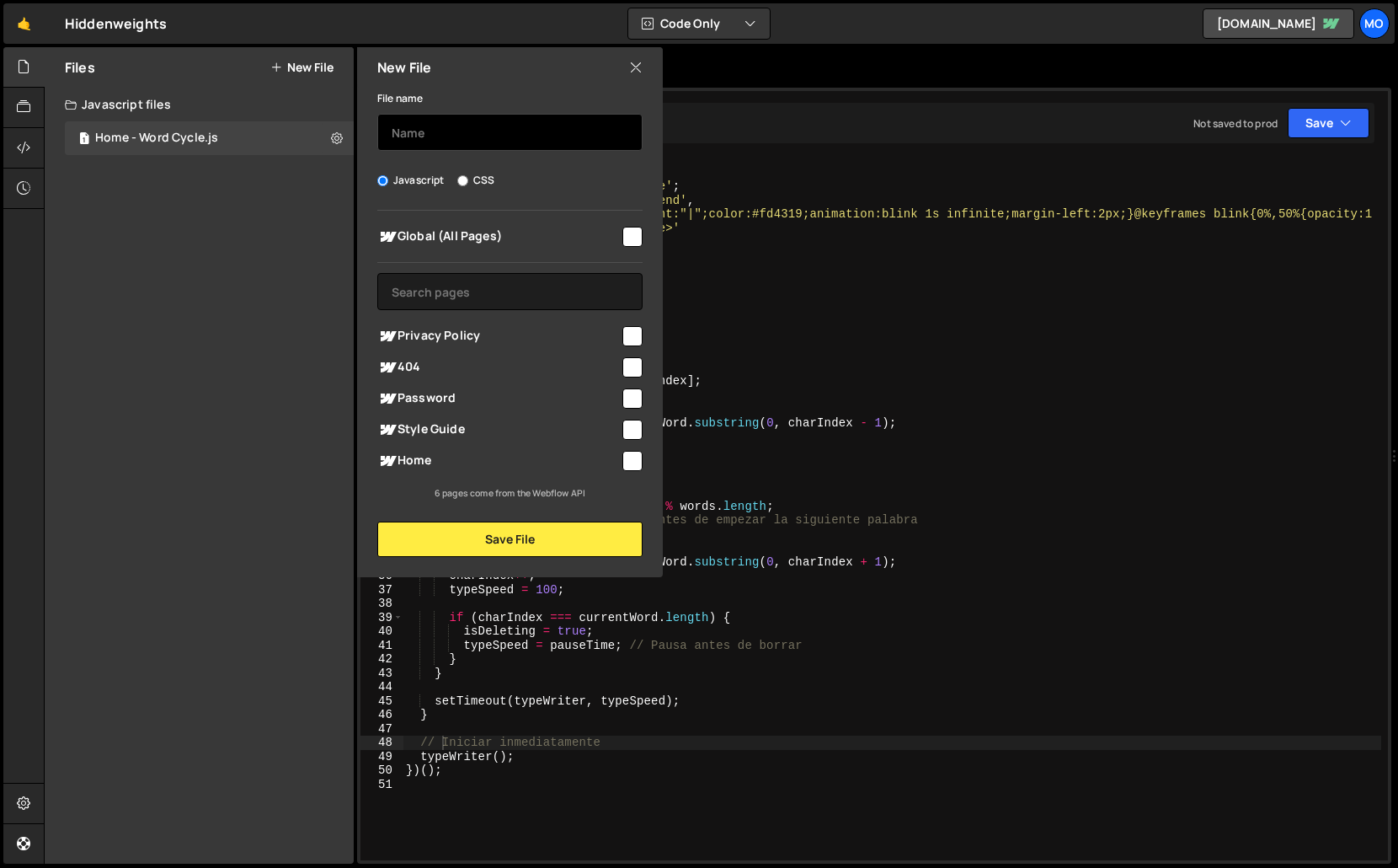
click at [391, 124] on input "text" at bounding box center [511, 132] width 265 height 37
click at [504, 138] on input "home - stacking" at bounding box center [511, 132] width 265 height 37
type input "home - stacking effect"
click at [476, 470] on div "Home" at bounding box center [511, 461] width 265 height 31
click at [473, 466] on span "Home" at bounding box center [499, 461] width 242 height 20
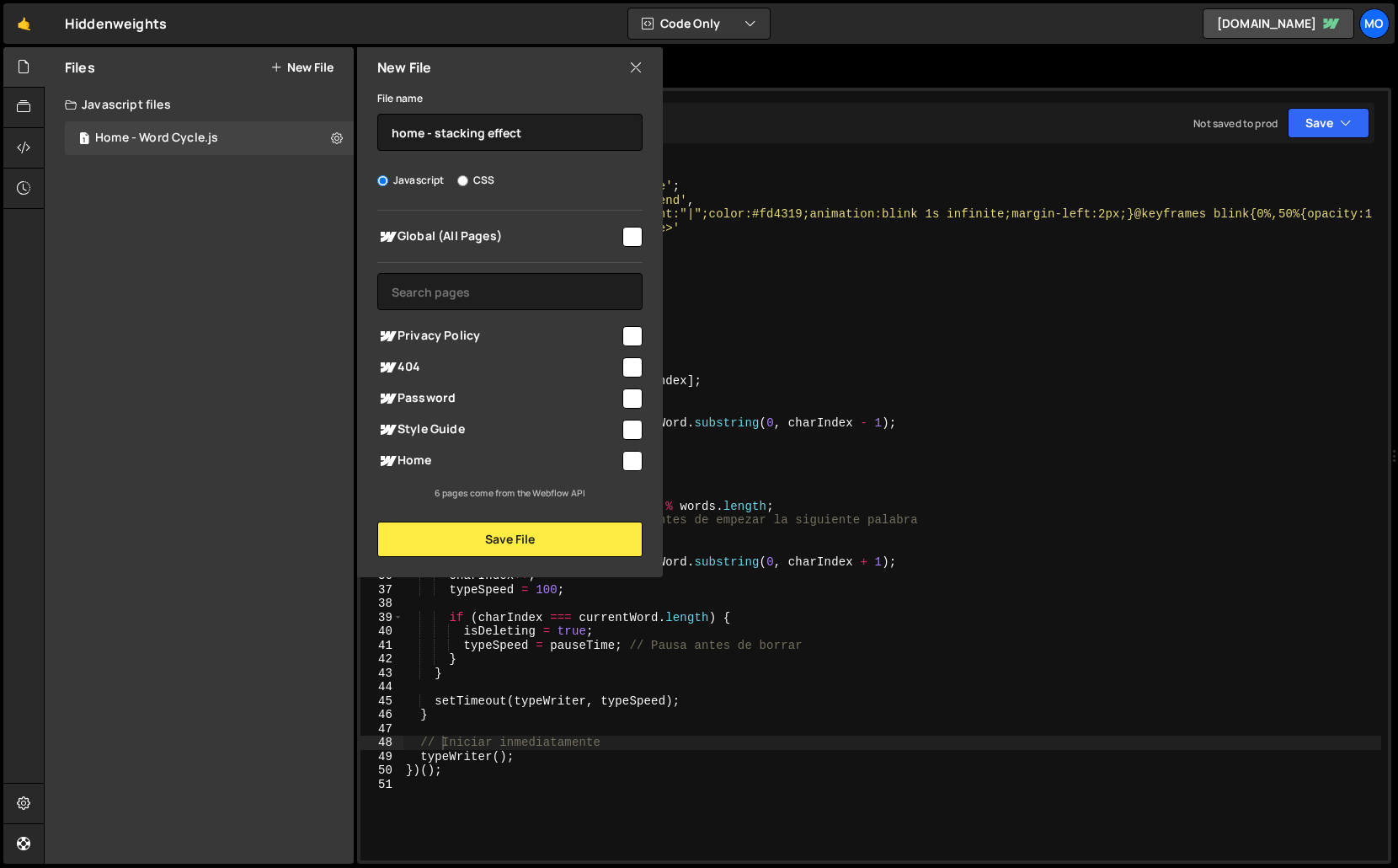
checkbox input "true"
click at [476, 527] on button "Save File" at bounding box center [511, 539] width 265 height 35
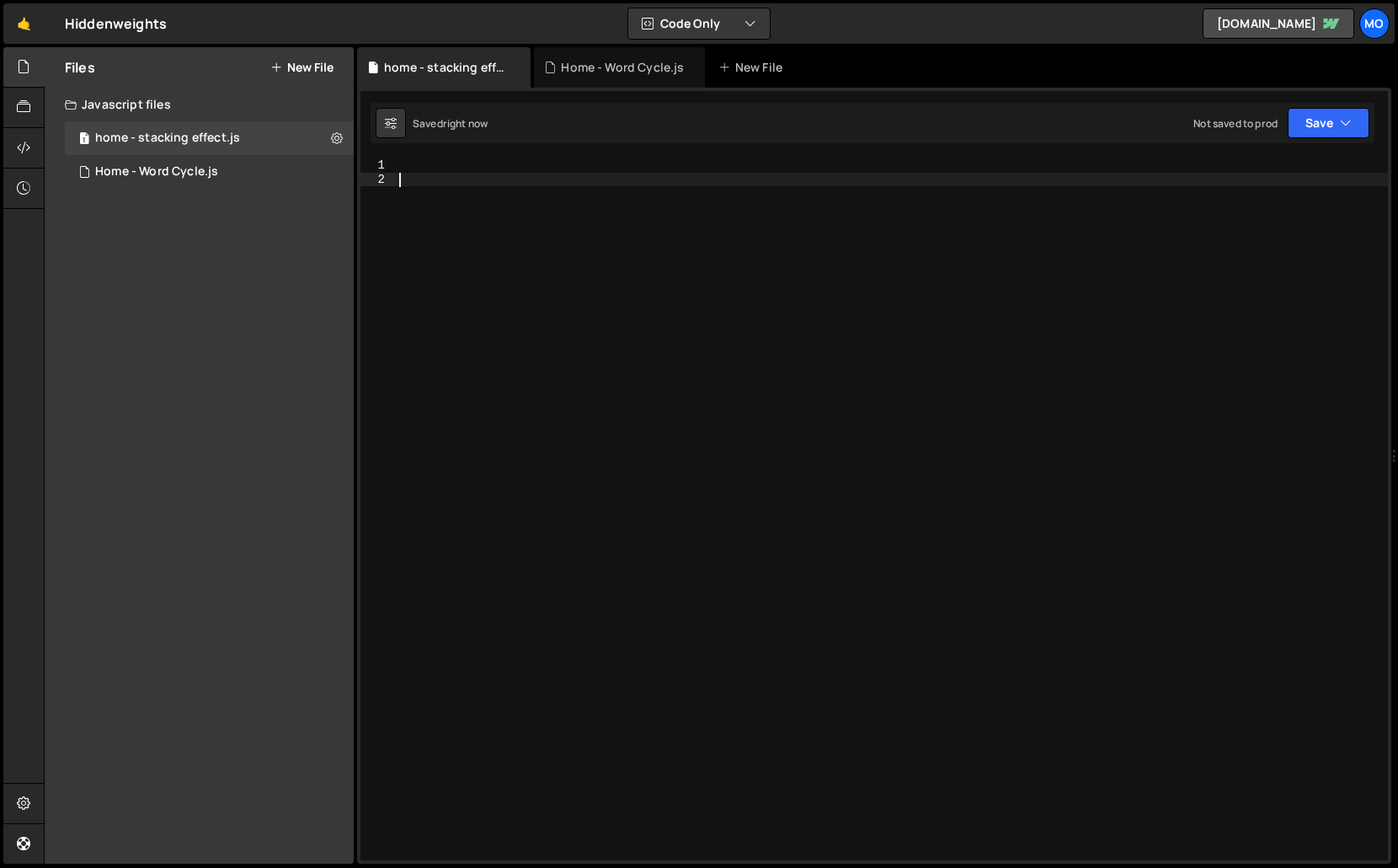
click at [477, 405] on div at bounding box center [892, 523] width 993 height 730
paste textarea "}"
type textarea "}"
click at [307, 69] on button "New File" at bounding box center [301, 67] width 64 height 14
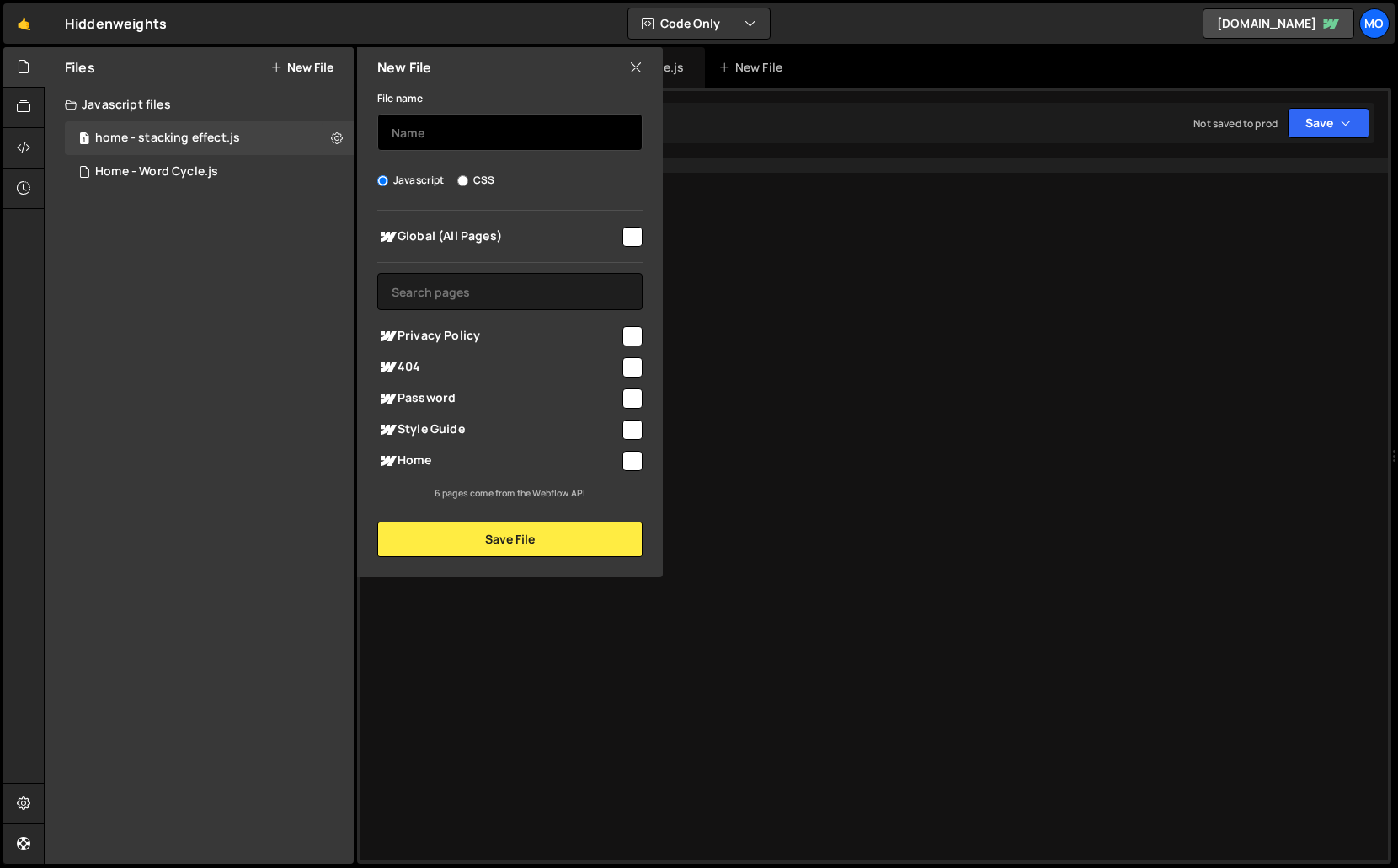
click at [403, 133] on input "text" at bounding box center [511, 132] width 265 height 37
type input "home - stacking effect"
click at [488, 182] on label "CSS" at bounding box center [476, 180] width 37 height 17
click at [468, 182] on input "CSS" at bounding box center [463, 181] width 11 height 11
radio input "true"
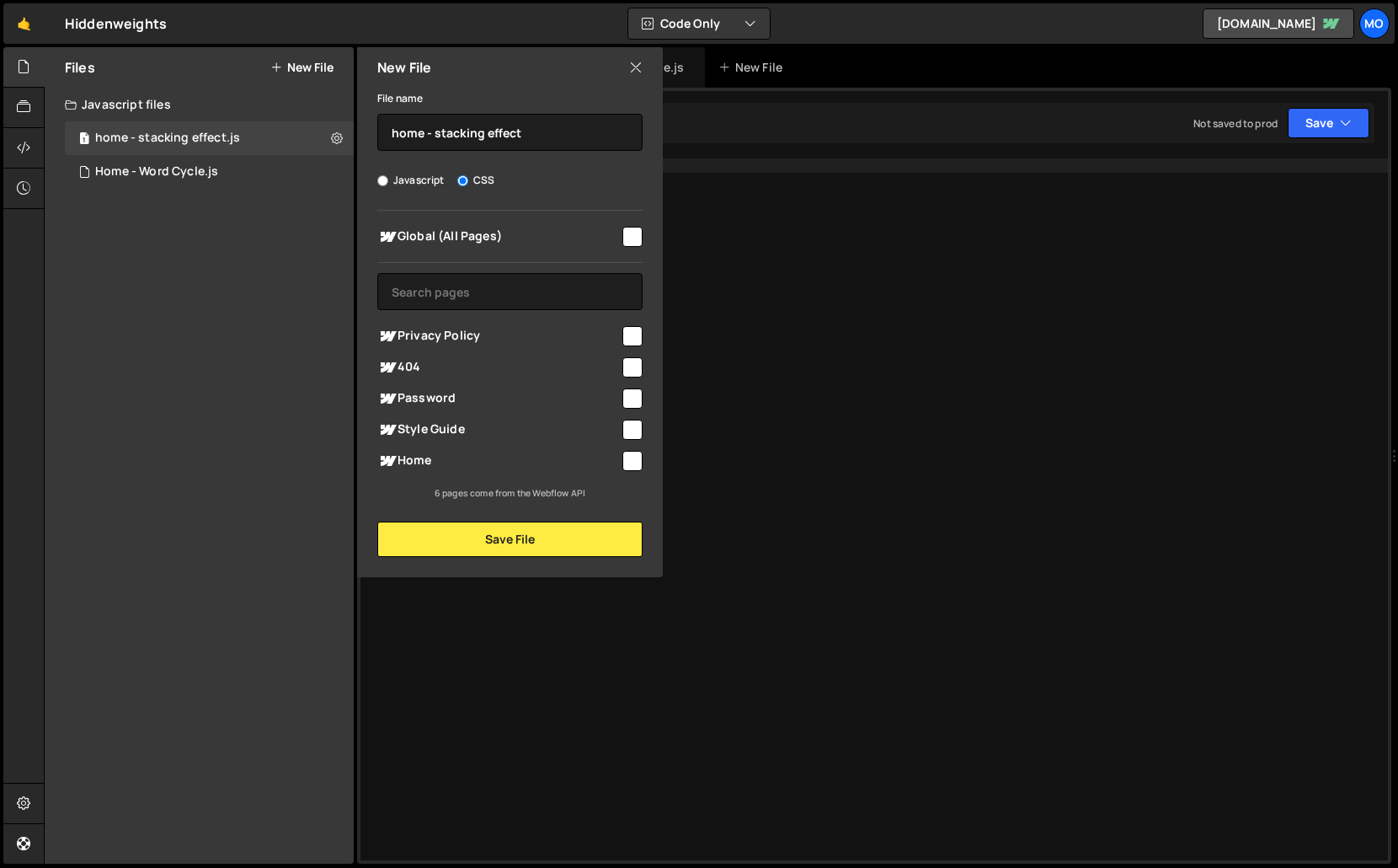
click at [466, 475] on div "Home" at bounding box center [511, 461] width 265 height 31
click at [466, 464] on span "Home" at bounding box center [499, 461] width 242 height 20
checkbox input "true"
click at [466, 534] on button "Save File" at bounding box center [511, 539] width 265 height 35
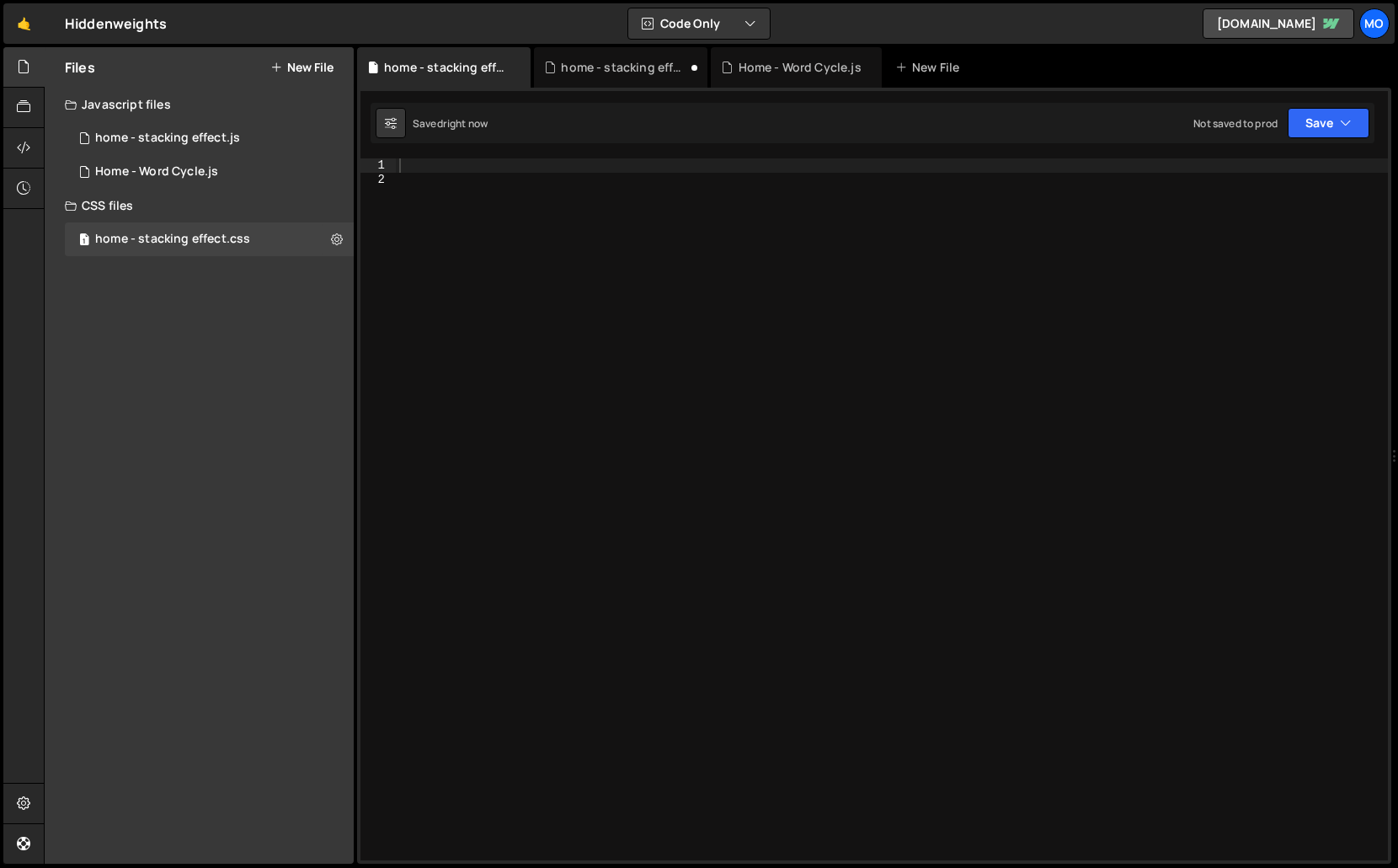
click at [507, 486] on div at bounding box center [892, 523] width 993 height 730
paste textarea "}"
type textarea "}"
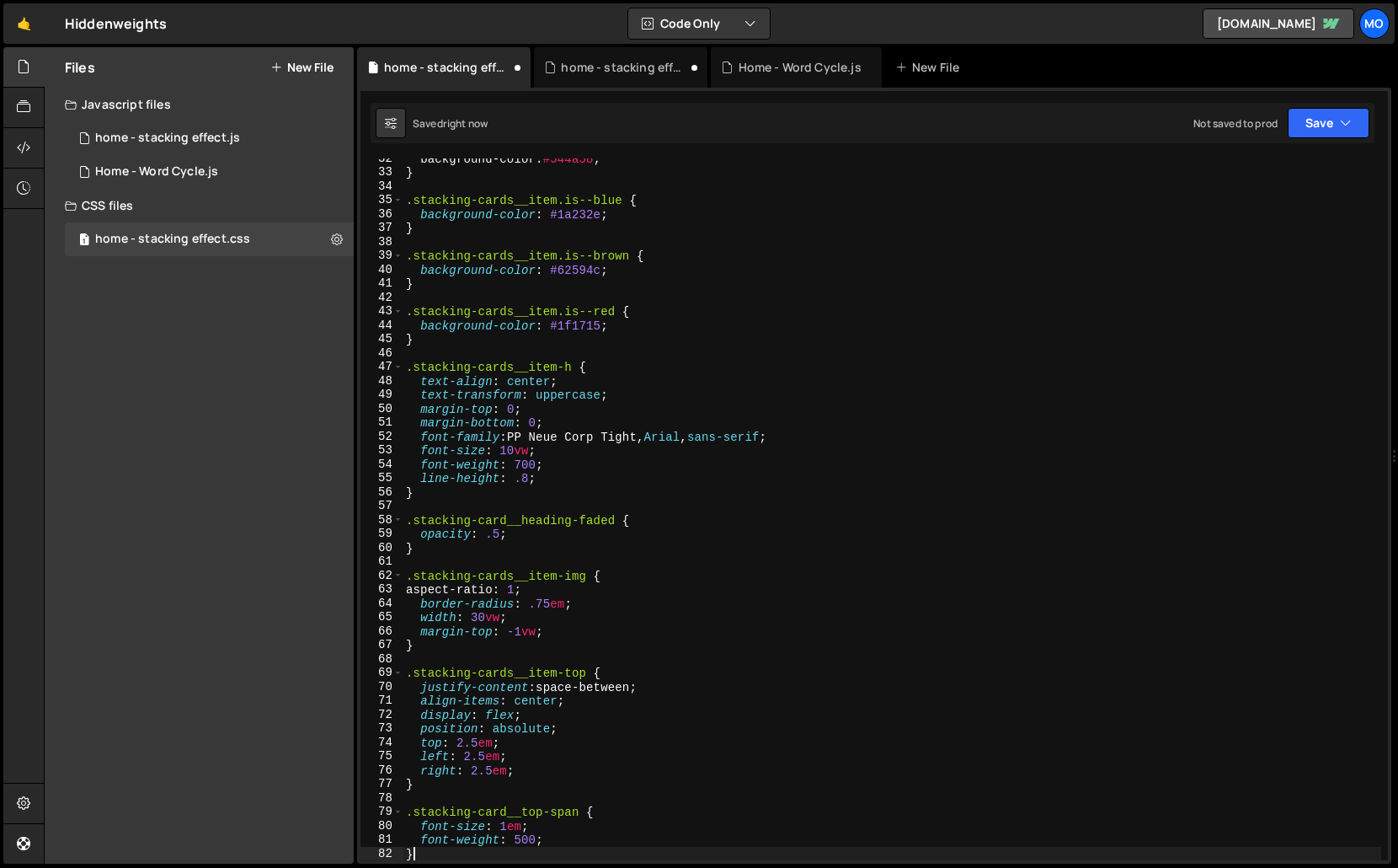
scroll to position [438, 0]
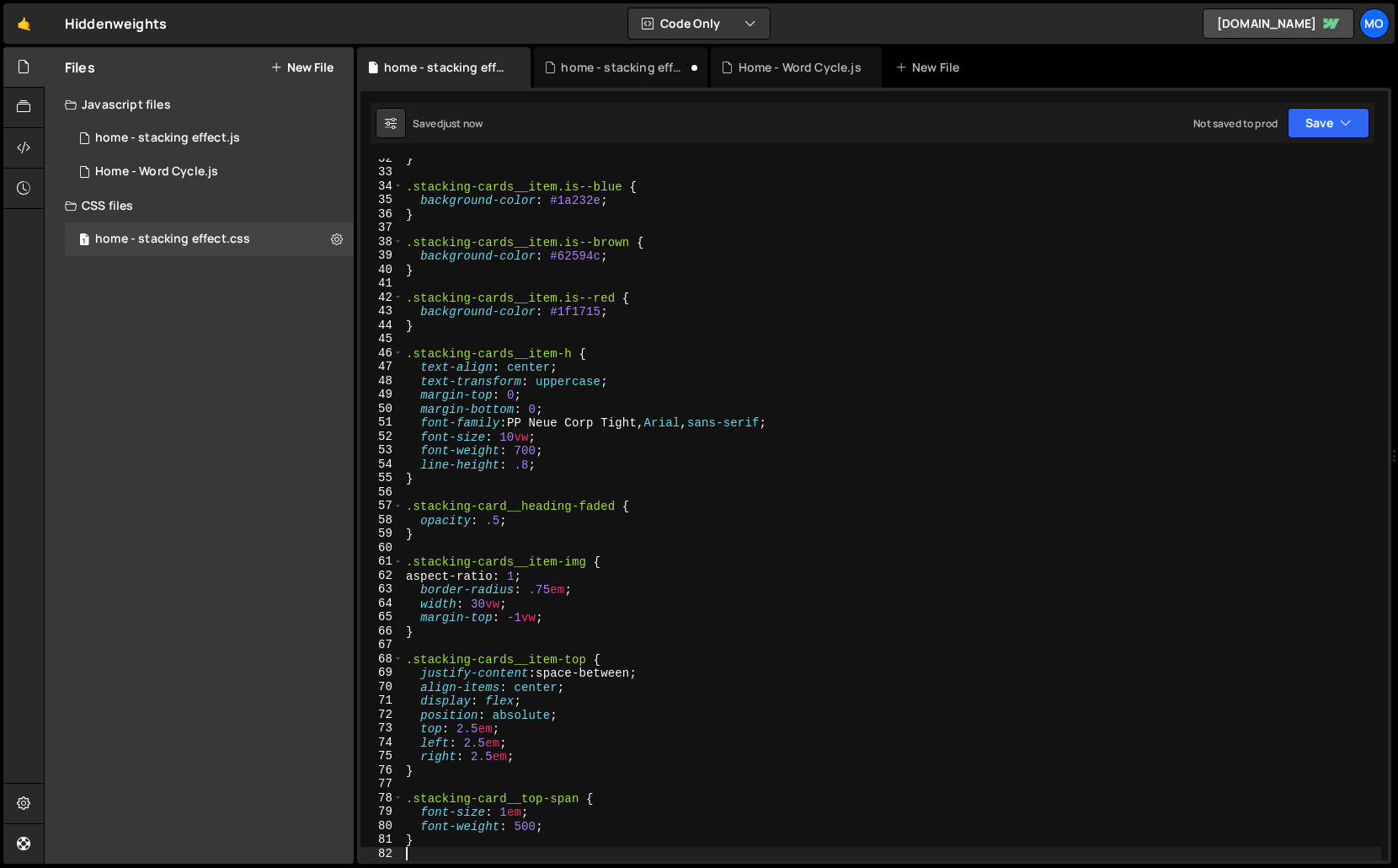
click at [711, 389] on div "} .stacking-cards__item.is--blue { background-color : #1a232e ; } .stacking-car…" at bounding box center [892, 517] width 979 height 730
type textarea "margin-top: 0;"
click at [279, 162] on div "1 Home - Word Cycle.js 0" at bounding box center [209, 171] width 289 height 34
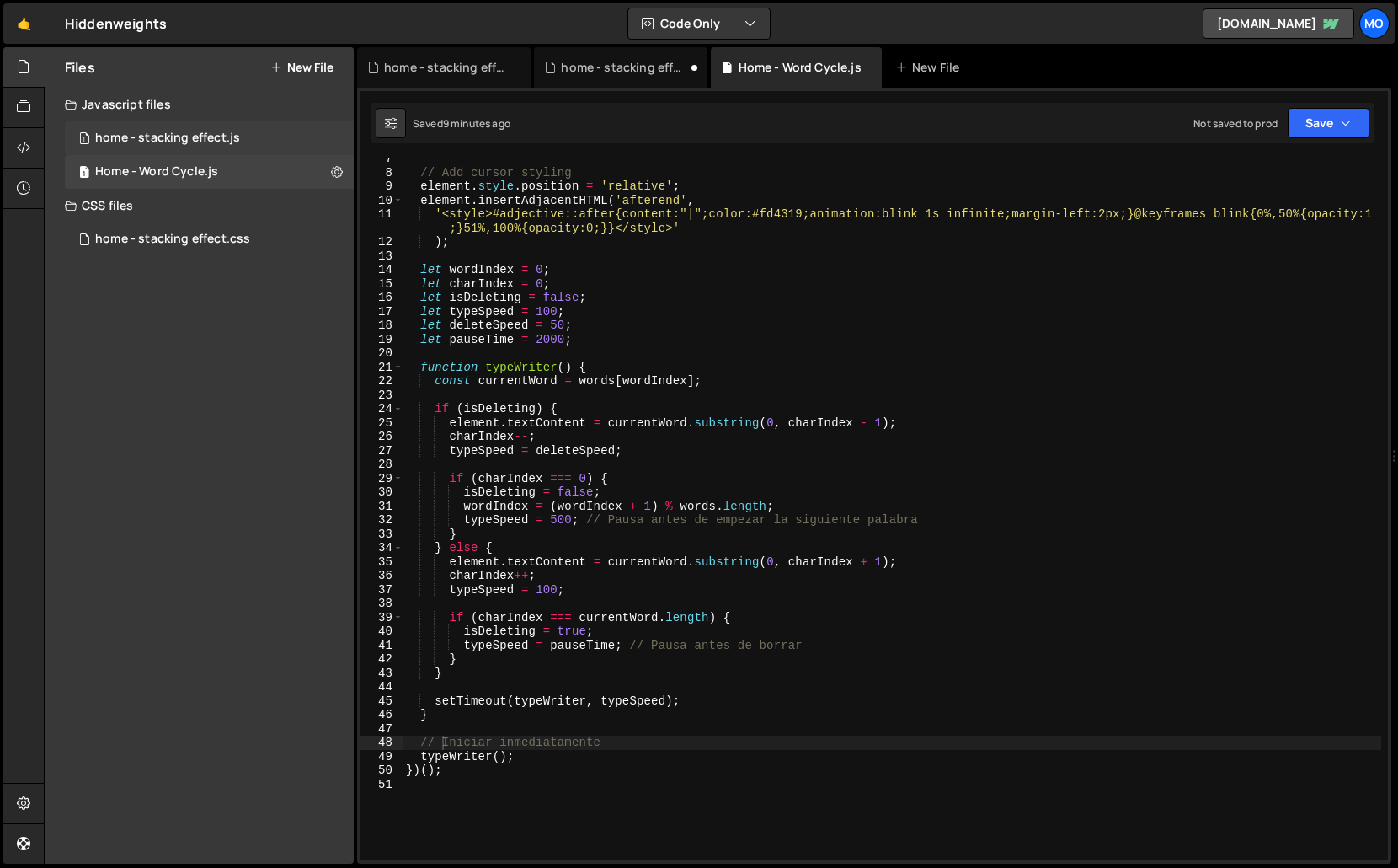
click at [279, 135] on div "1 home - stacking effect.js 0" at bounding box center [209, 138] width 289 height 34
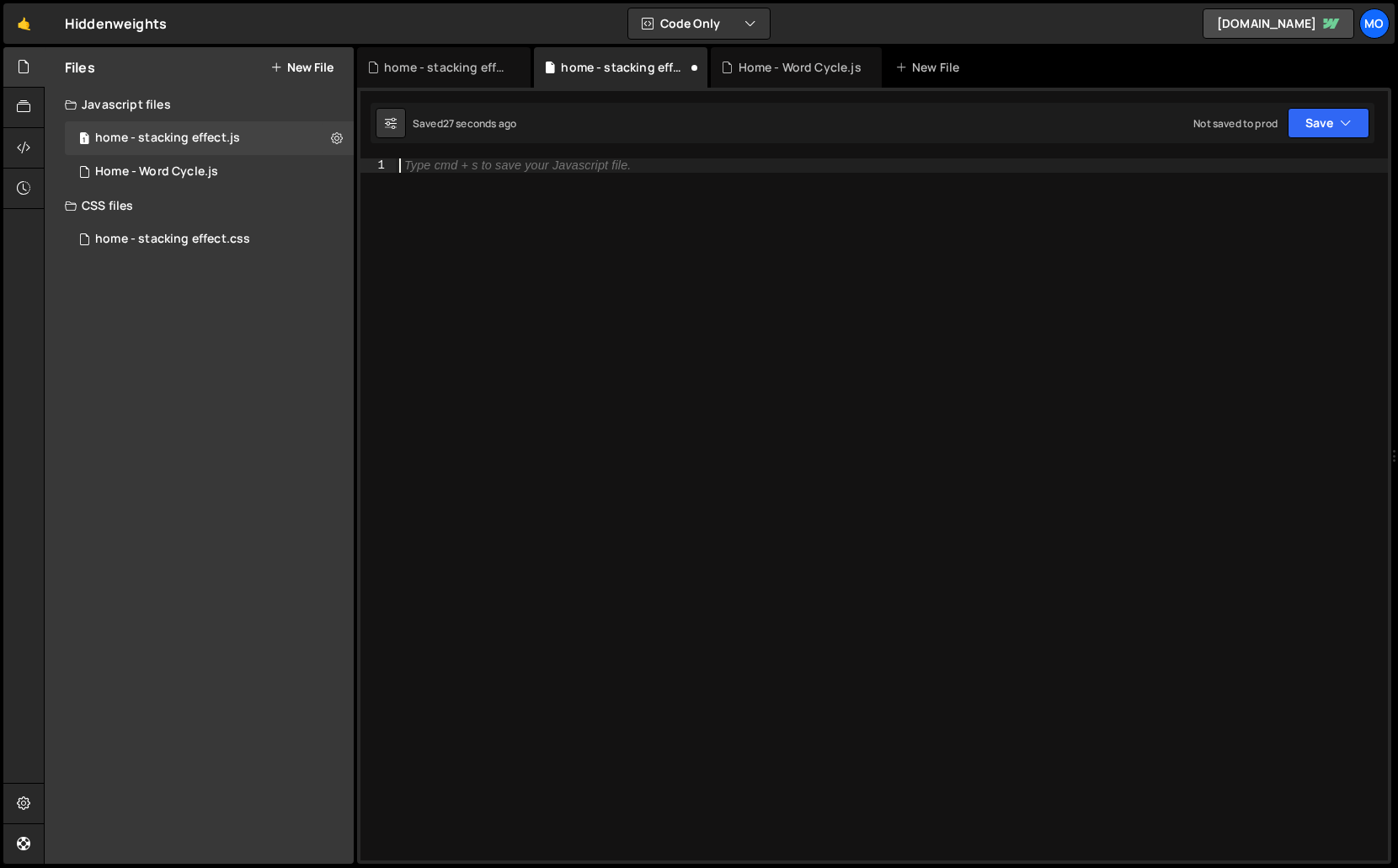
click at [532, 196] on div "Type cmd + s to save your Javascript file." at bounding box center [892, 523] width 993 height 730
paste textarea "})"
type textarea "})"
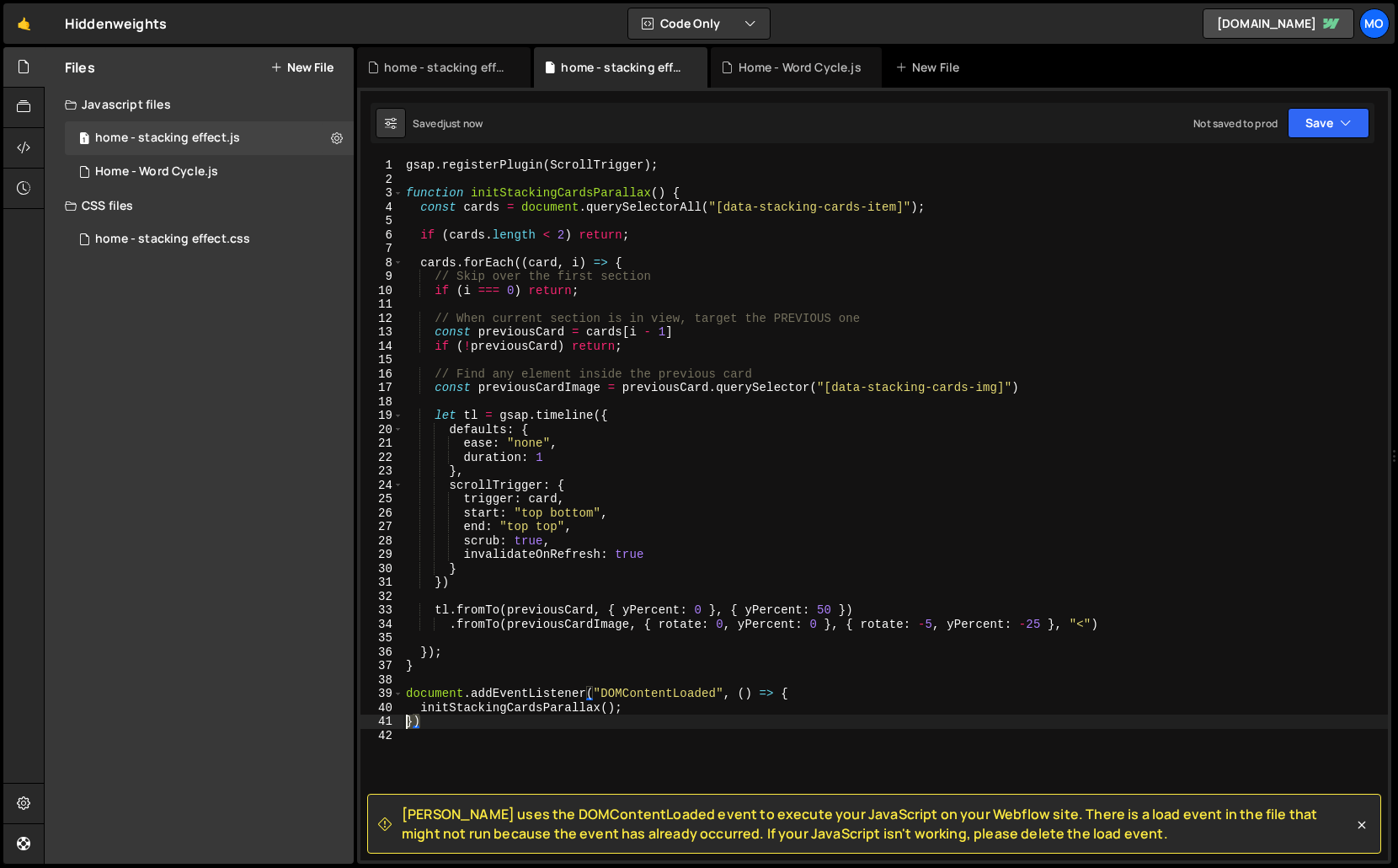
drag, startPoint x: 468, startPoint y: 722, endPoint x: 397, endPoint y: 722, distance: 71.0
click at [397, 722] on div "}) 1 2 3 4 5 6 7 8 9 10 11 12 13 14 15 16 17 18 19 20 21 22 23 24 25 26 27 28 2…" at bounding box center [874, 509] width 1028 height 701
drag, startPoint x: 804, startPoint y: 688, endPoint x: 323, endPoint y: 696, distance: 481.1
click at [323, 696] on div "Files New File Create your first file Get started by starting a Javascript or C…" at bounding box center [722, 455] width 1355 height 817
type textarea "document.addEventListener("DOMContentLoaded", () => {"
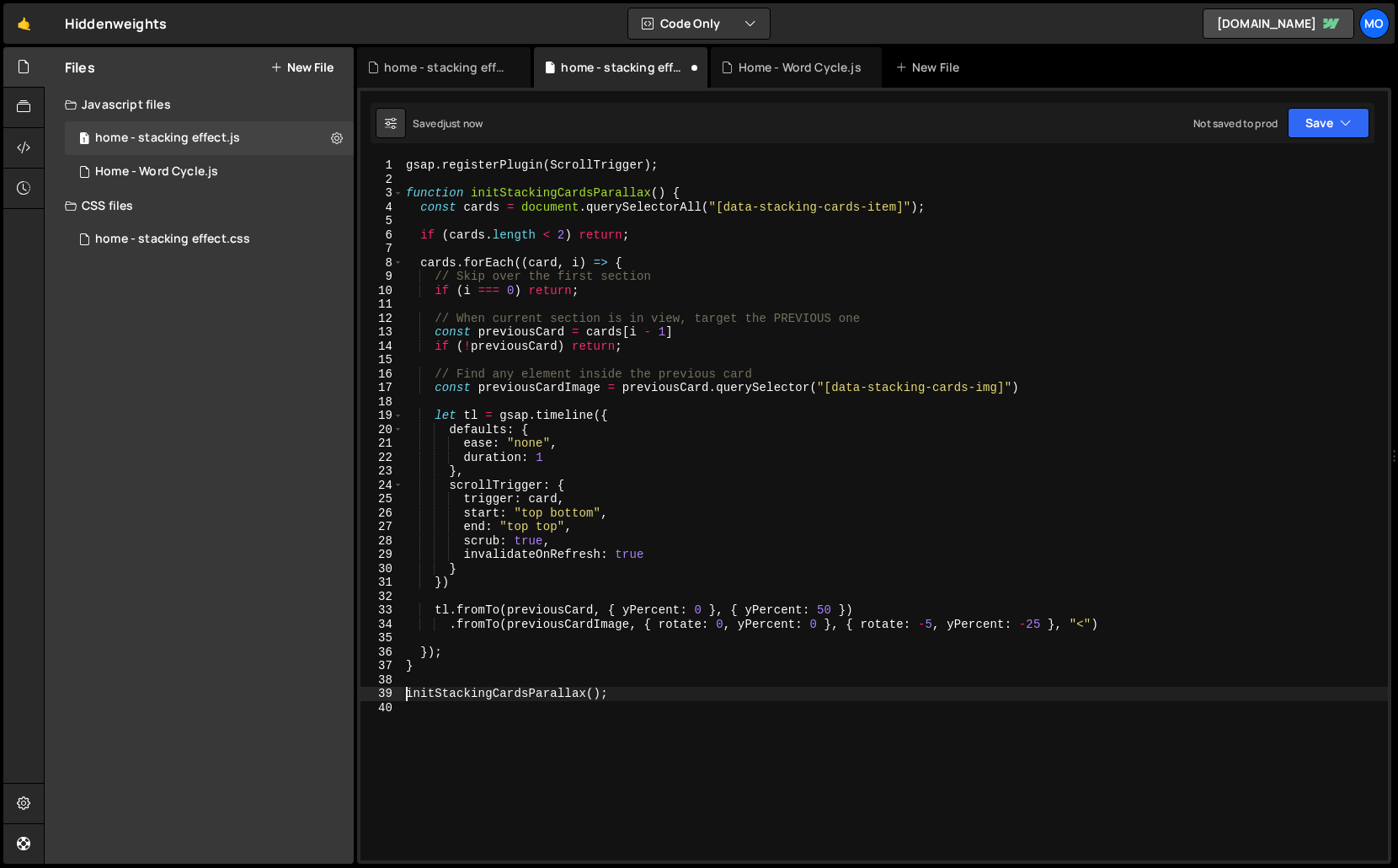
type textarea "initStackingCardsParallax();"
